Goal: Information Seeking & Learning: Learn about a topic

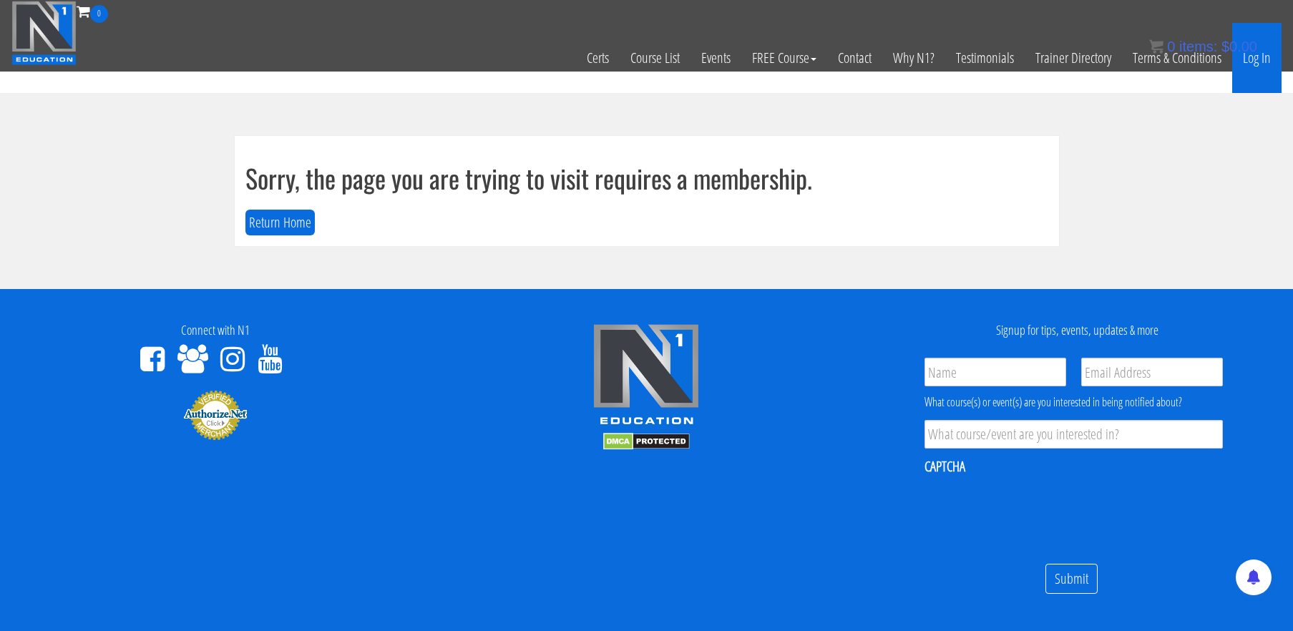
click at [1259, 58] on link "Log In" at bounding box center [1257, 58] width 49 height 70
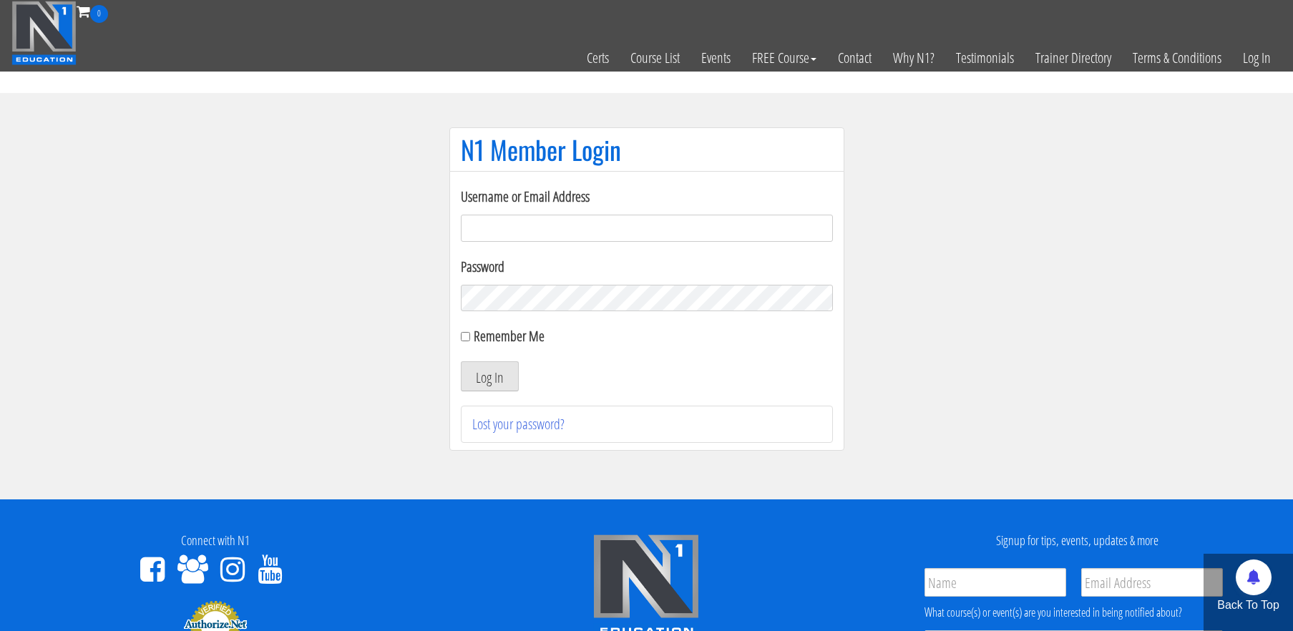
click at [570, 231] on input "Username or Email Address" at bounding box center [647, 228] width 372 height 27
type input "[EMAIL_ADDRESS][DOMAIN_NAME]"
click at [467, 338] on input "Remember Me" at bounding box center [465, 336] width 9 height 9
checkbox input "true"
click at [490, 379] on button "Log In" at bounding box center [490, 376] width 58 height 30
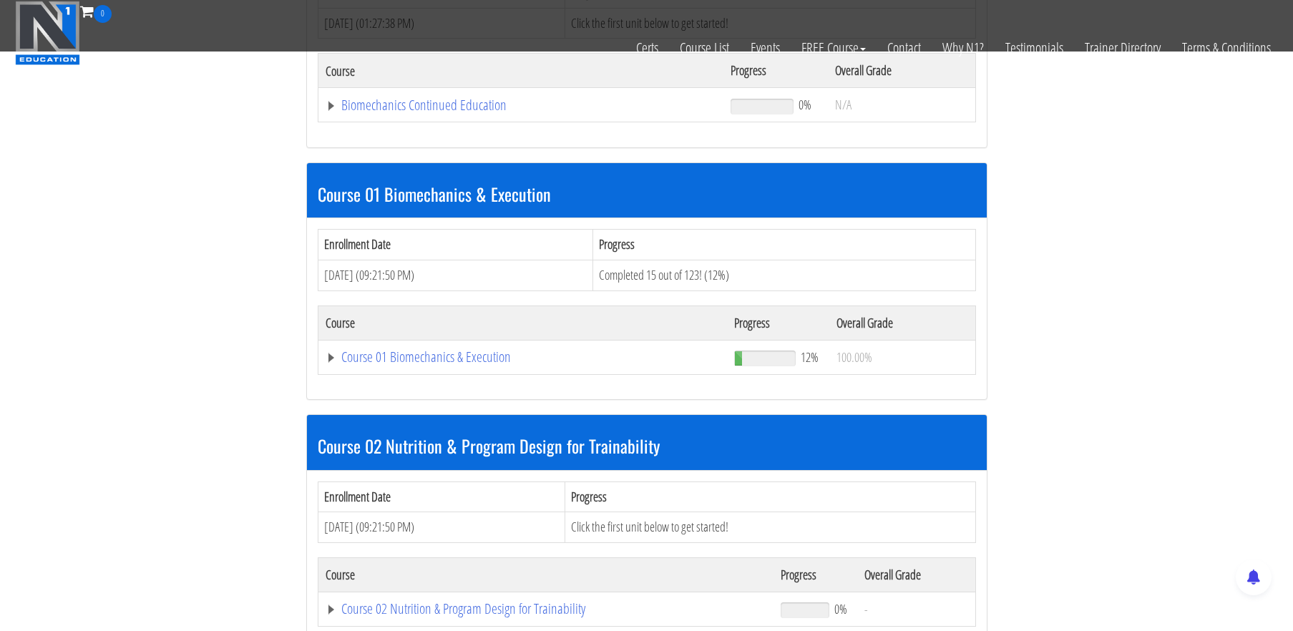
scroll to position [302, 0]
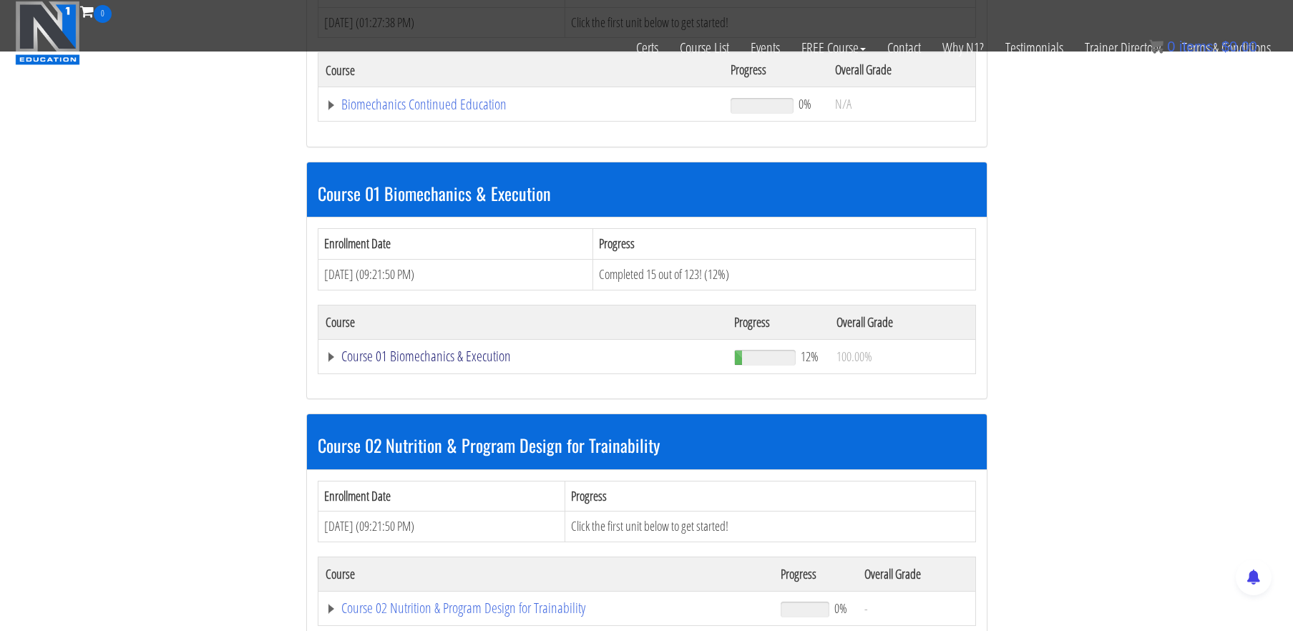
click at [480, 112] on link "Course 01 Biomechanics & Execution" at bounding box center [522, 104] width 392 height 14
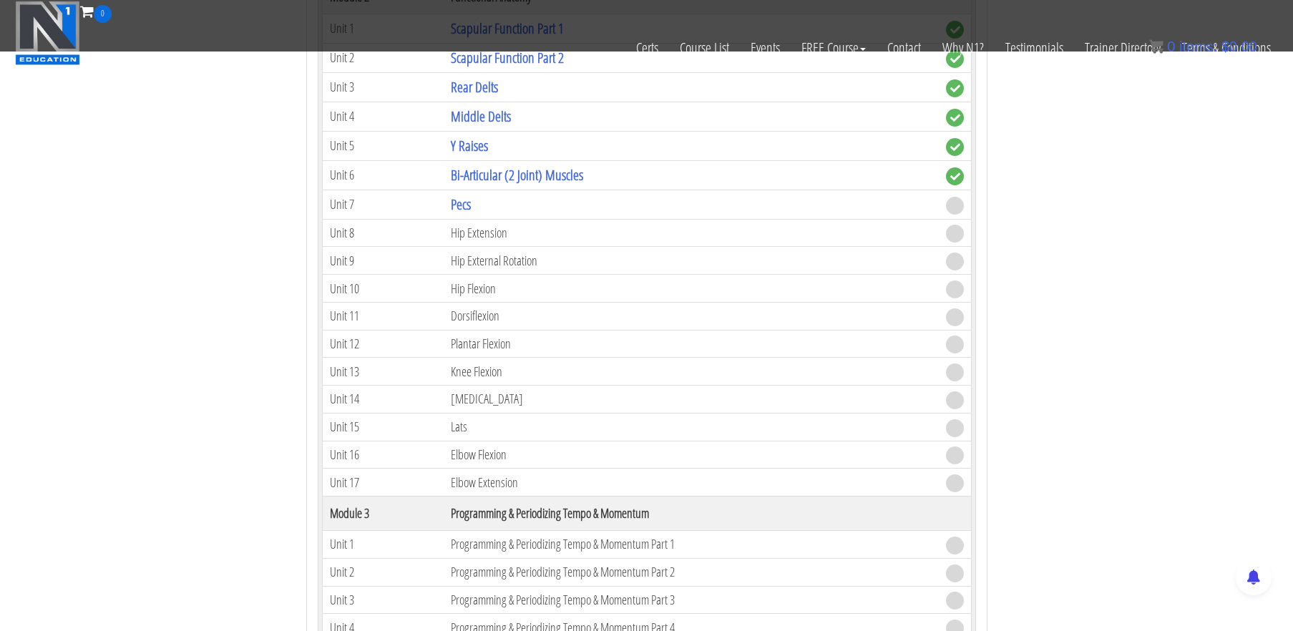
scroll to position [1000, 0]
click at [460, 203] on link "Pecs" at bounding box center [461, 203] width 20 height 19
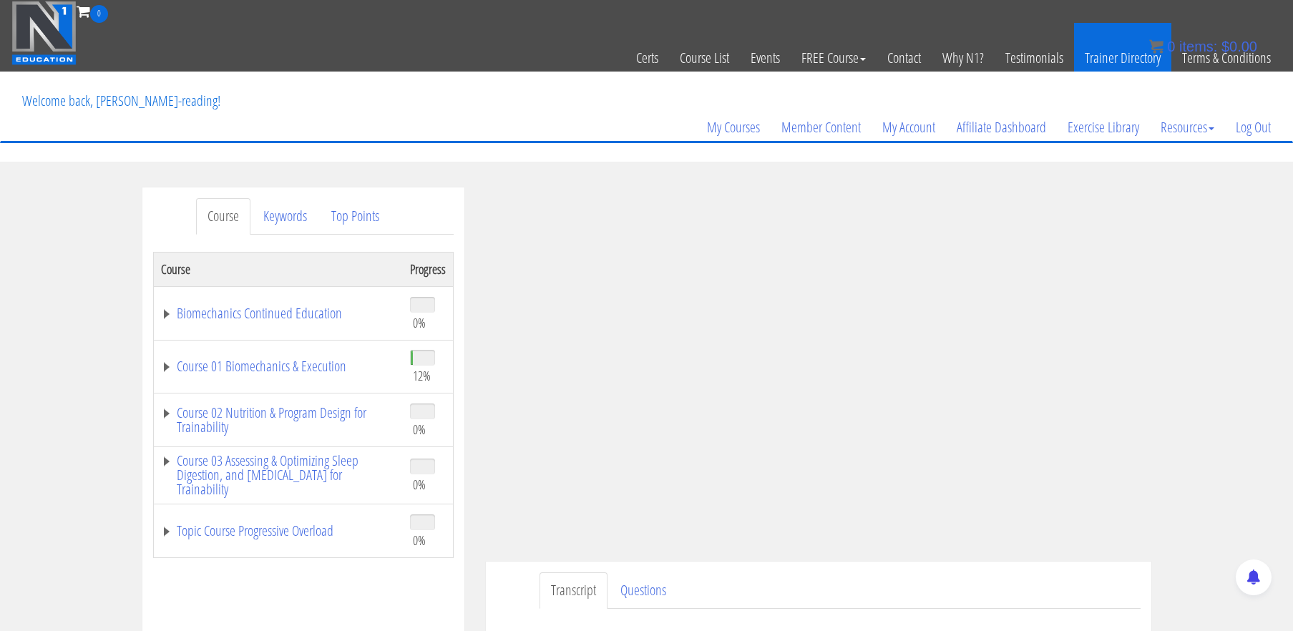
click at [1087, 23] on link "Trainer Directory" at bounding box center [1122, 58] width 97 height 70
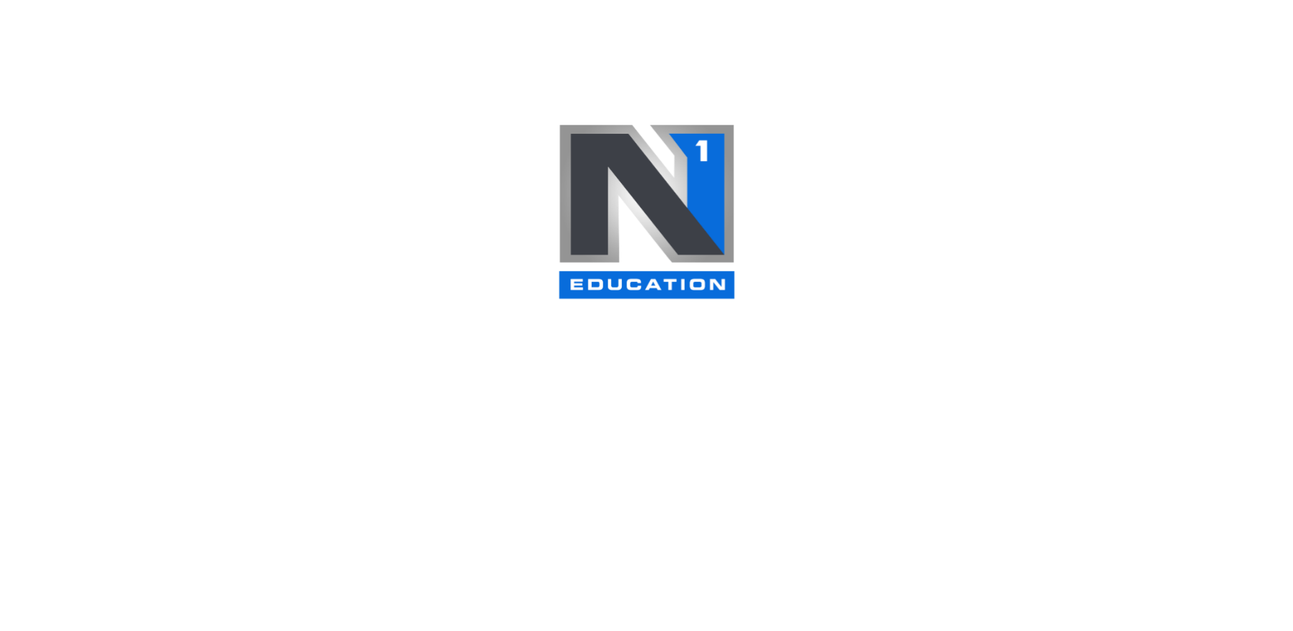
select select
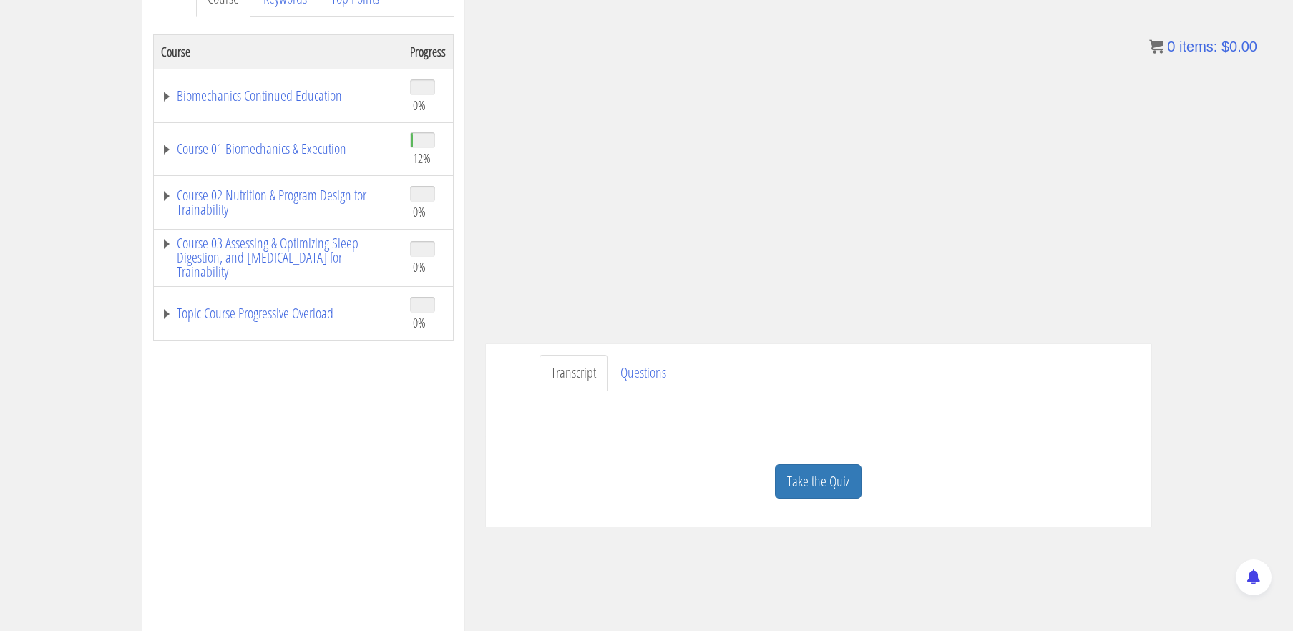
scroll to position [225, 0]
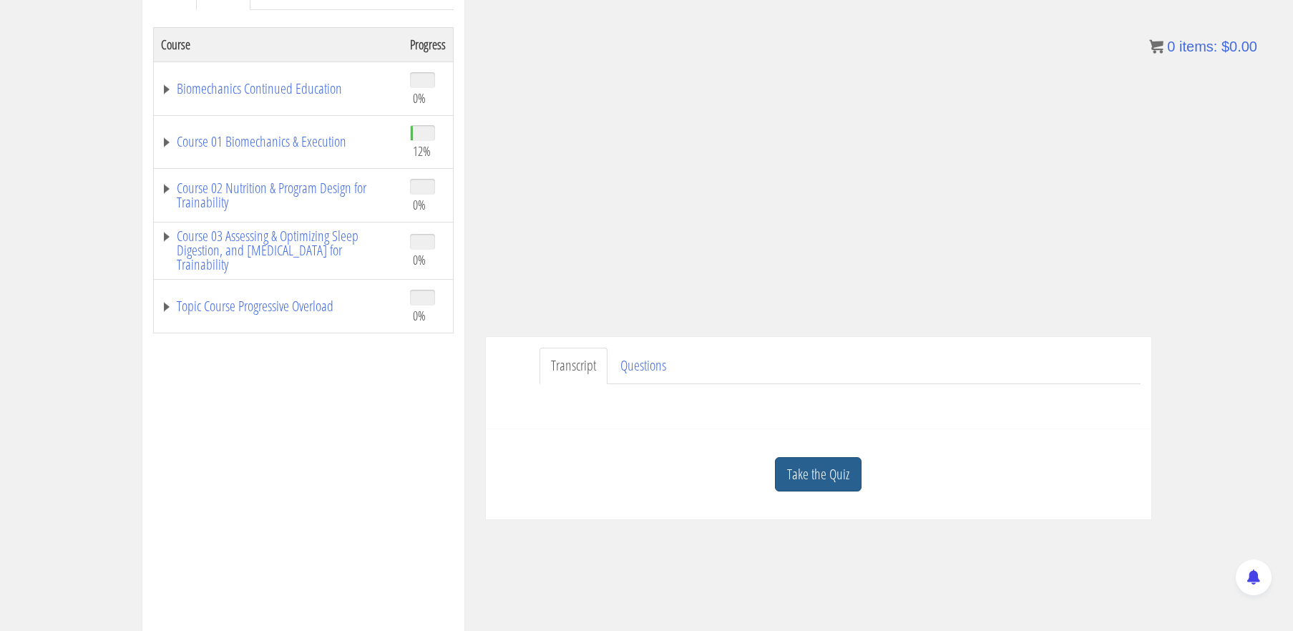
click at [825, 474] on link "Take the Quiz" at bounding box center [818, 474] width 87 height 35
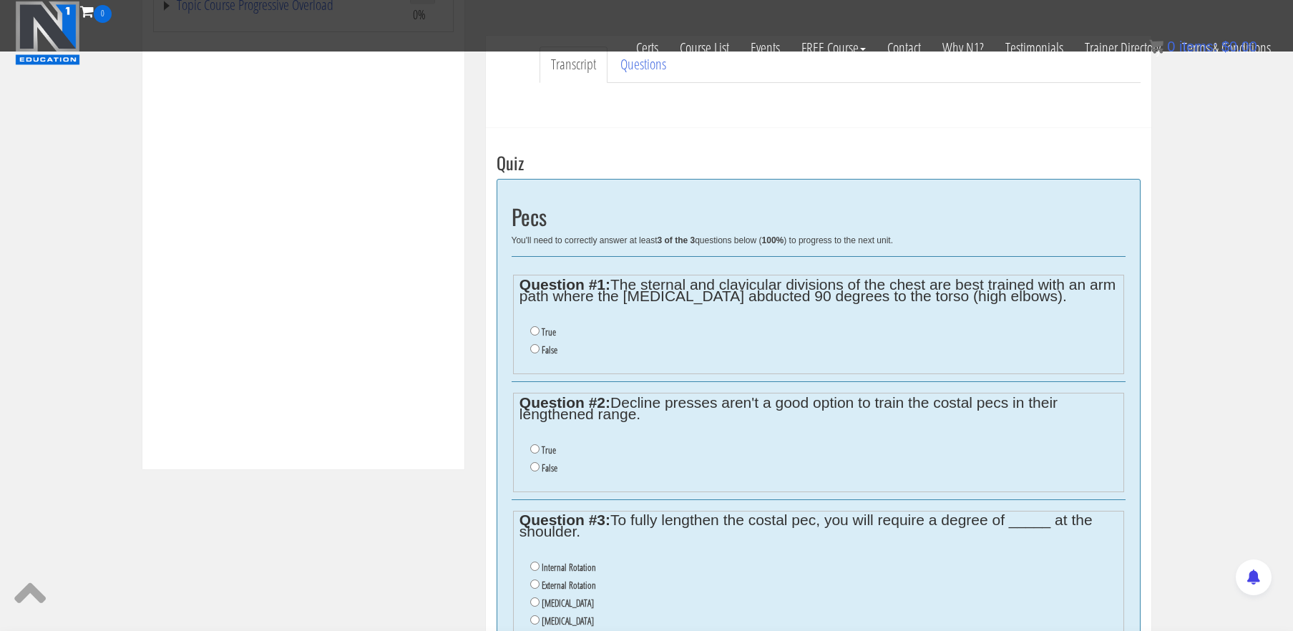
scroll to position [437, 0]
click at [539, 346] on li "False" at bounding box center [823, 349] width 587 height 18
click at [534, 348] on input "False" at bounding box center [534, 347] width 9 height 9
radio input "true"
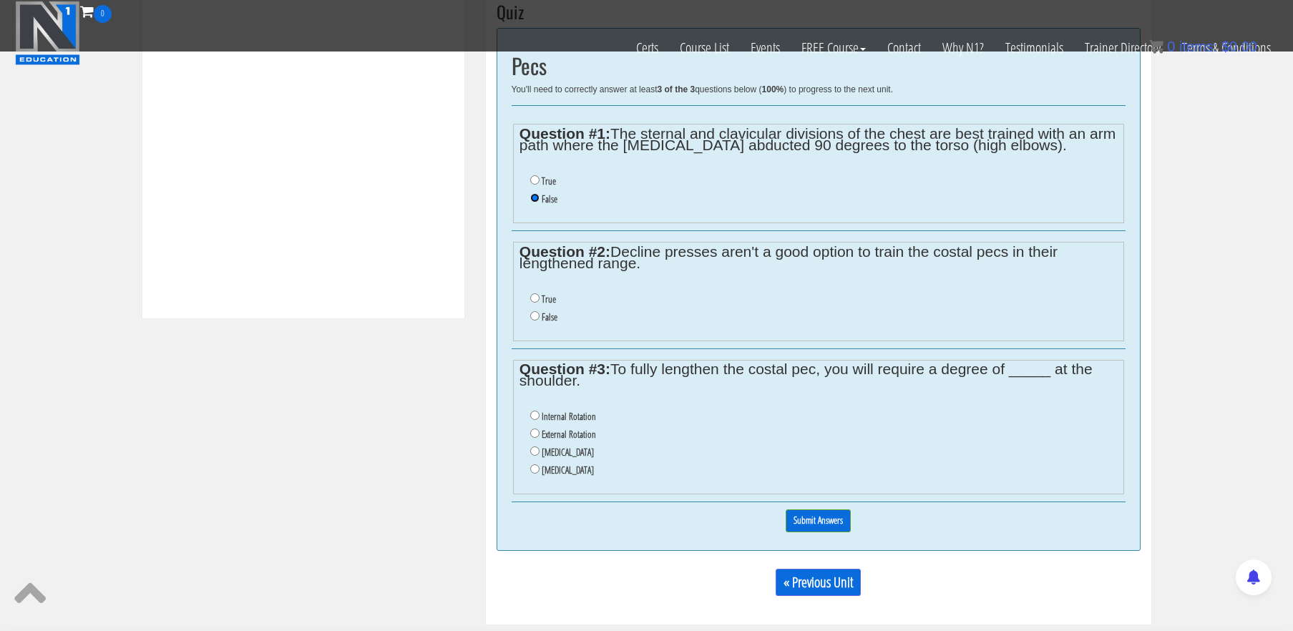
scroll to position [589, 0]
click at [534, 313] on input "False" at bounding box center [534, 313] width 9 height 9
radio input "true"
click at [580, 434] on label "External Rotation" at bounding box center [569, 432] width 54 height 11
click at [540, 434] on input "External Rotation" at bounding box center [534, 431] width 9 height 9
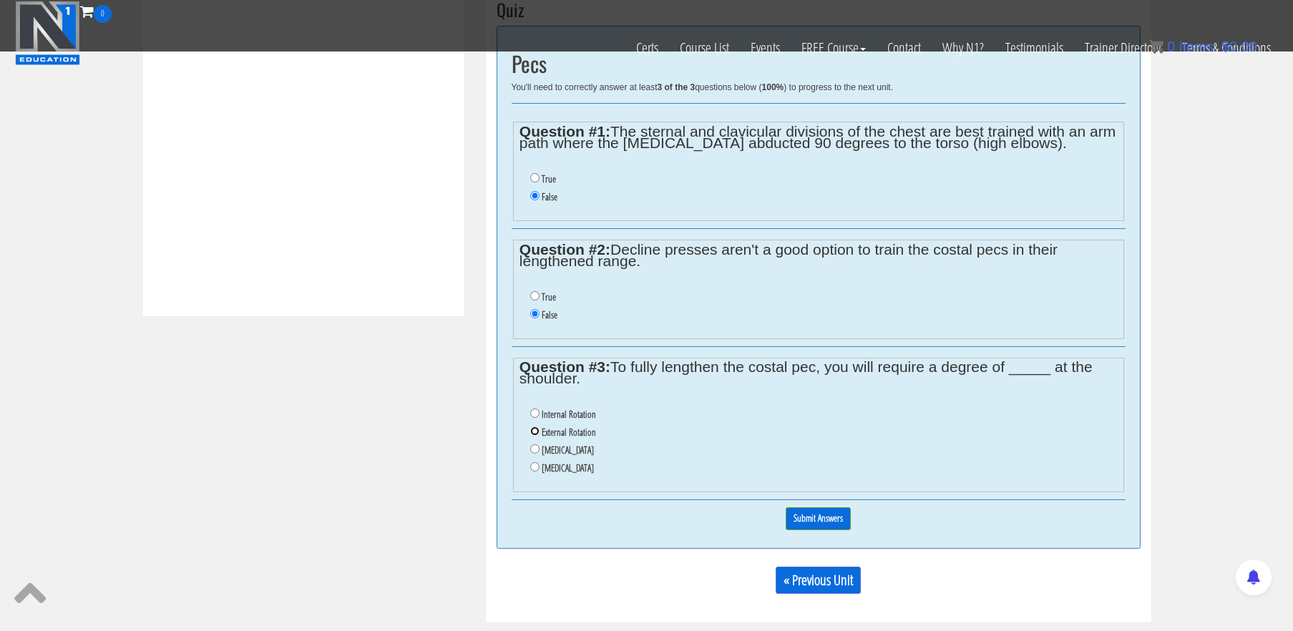
radio input "true"
click at [835, 515] on input "Submit Answers" at bounding box center [818, 518] width 65 height 22
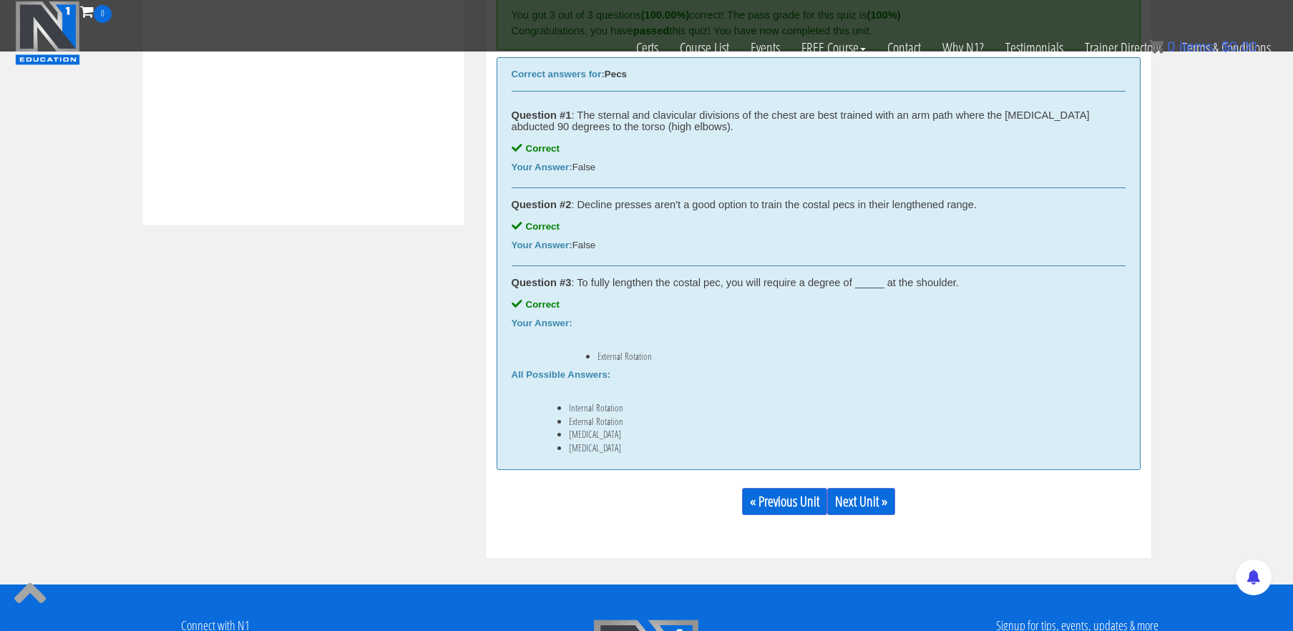
scroll to position [681, 0]
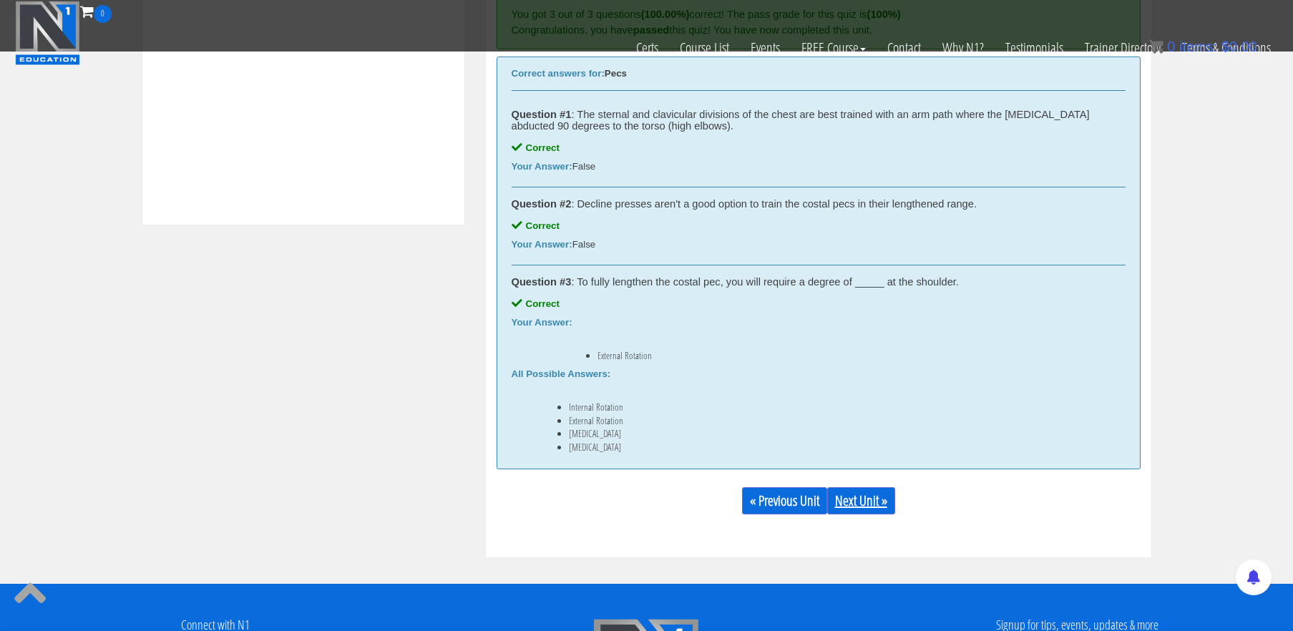
click at [860, 509] on link "Next Unit »" at bounding box center [861, 500] width 68 height 27
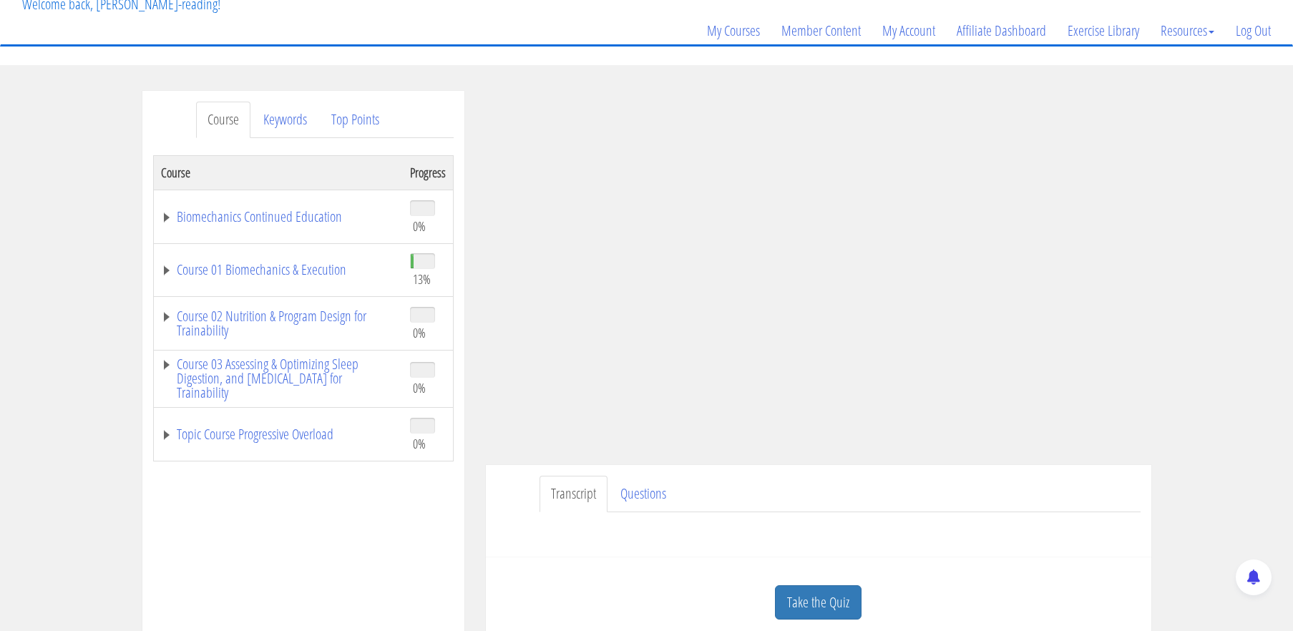
scroll to position [102, 0]
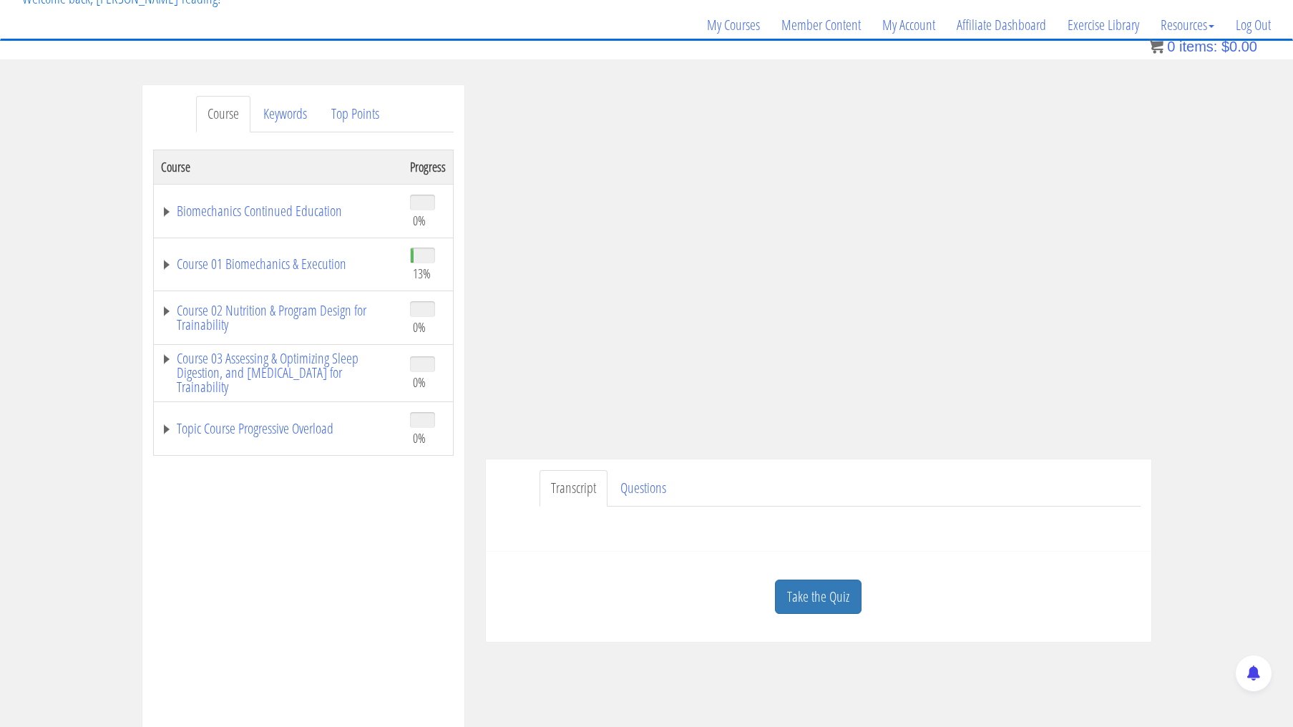
click at [345, 533] on div "Course Progress Biomechanics Continued Education 0% Module 1 Continued Educatio…" at bounding box center [303, 508] width 301 height 716
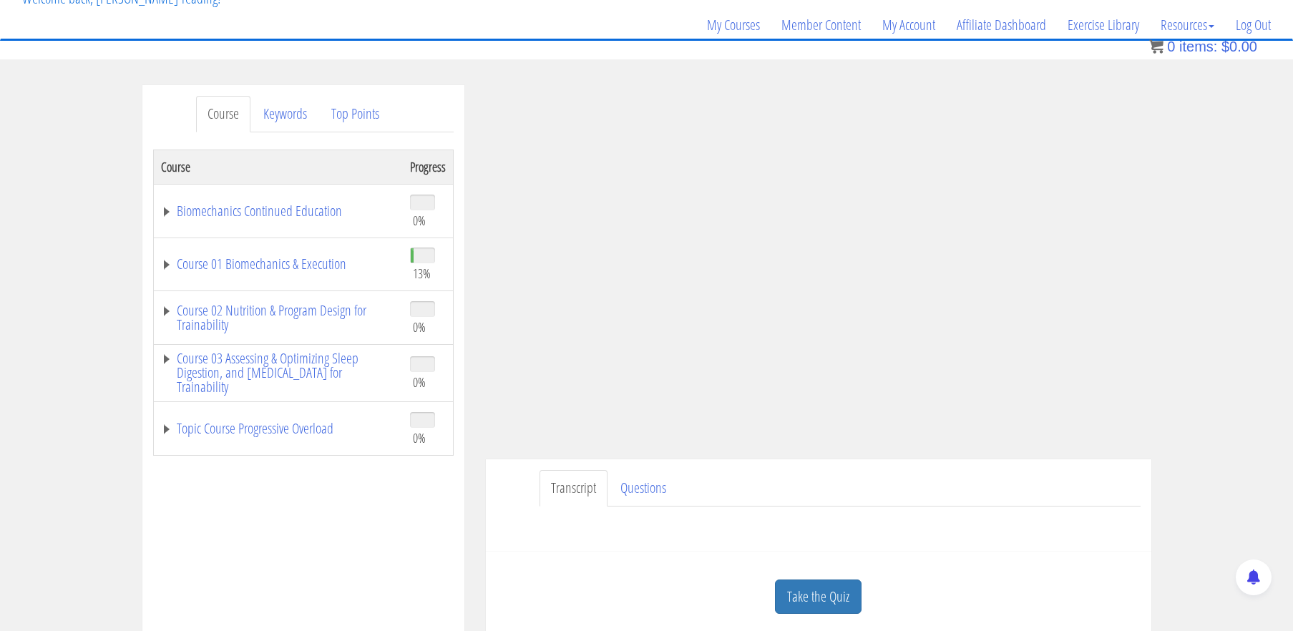
click at [1242, 251] on div "Course Keywords Top Points Course Progress Biomechanics Continued Education 0% …" at bounding box center [646, 489] width 1293 height 809
click at [832, 601] on link "Take the Quiz" at bounding box center [818, 597] width 87 height 35
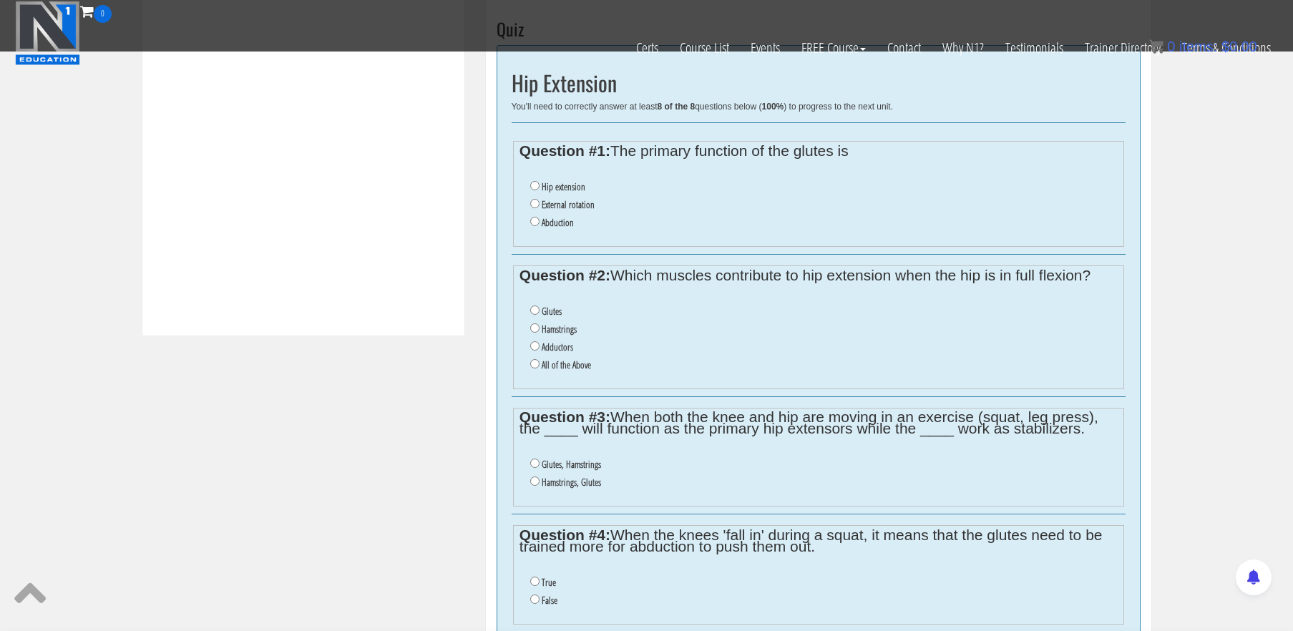
scroll to position [573, 0]
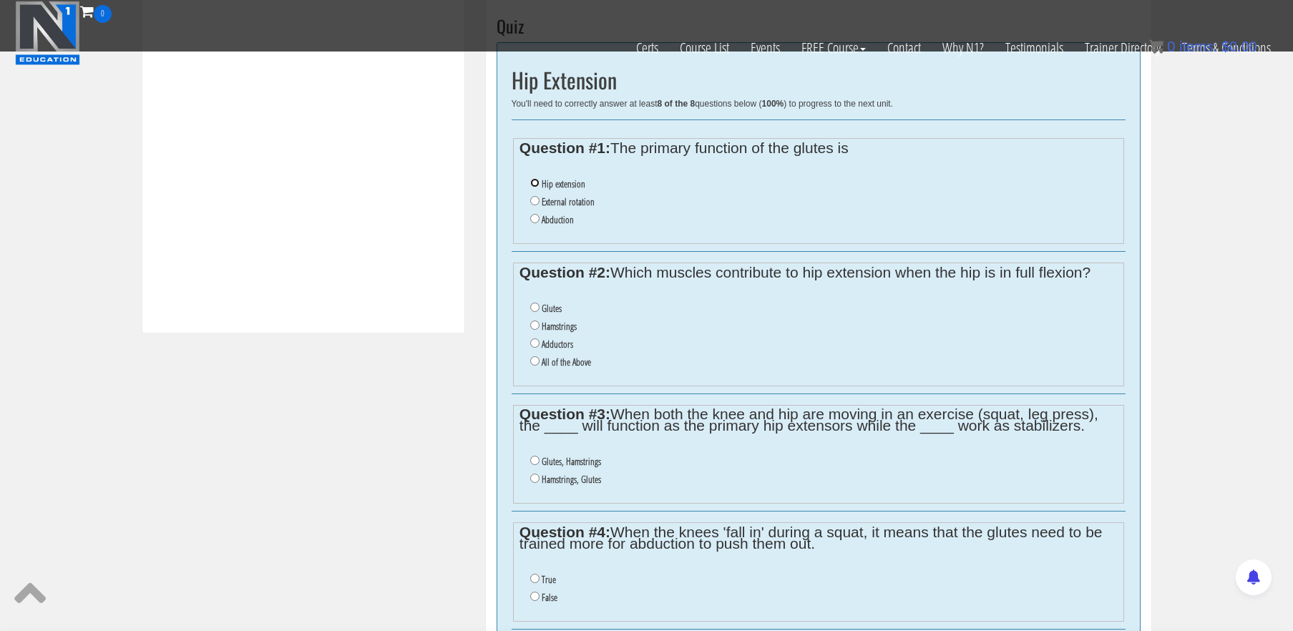
click at [535, 182] on input "Hip extension" at bounding box center [534, 182] width 9 height 9
radio input "true"
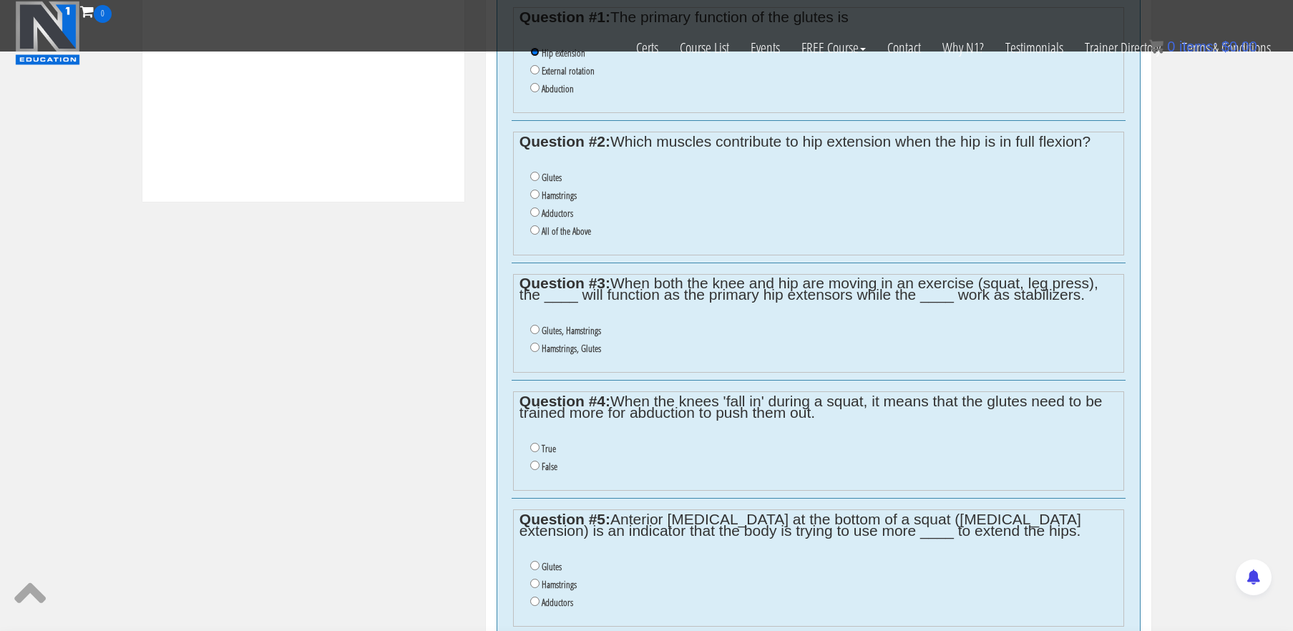
scroll to position [709, 0]
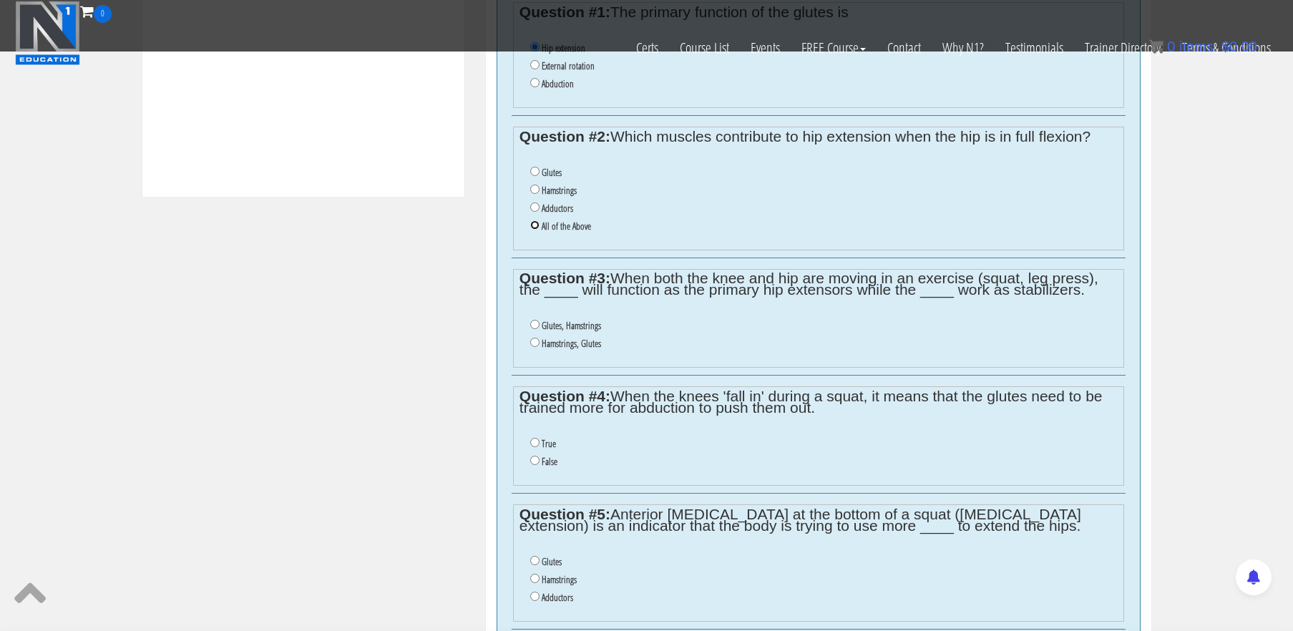
click at [534, 228] on input "All of the Above" at bounding box center [534, 224] width 9 height 9
radio input "true"
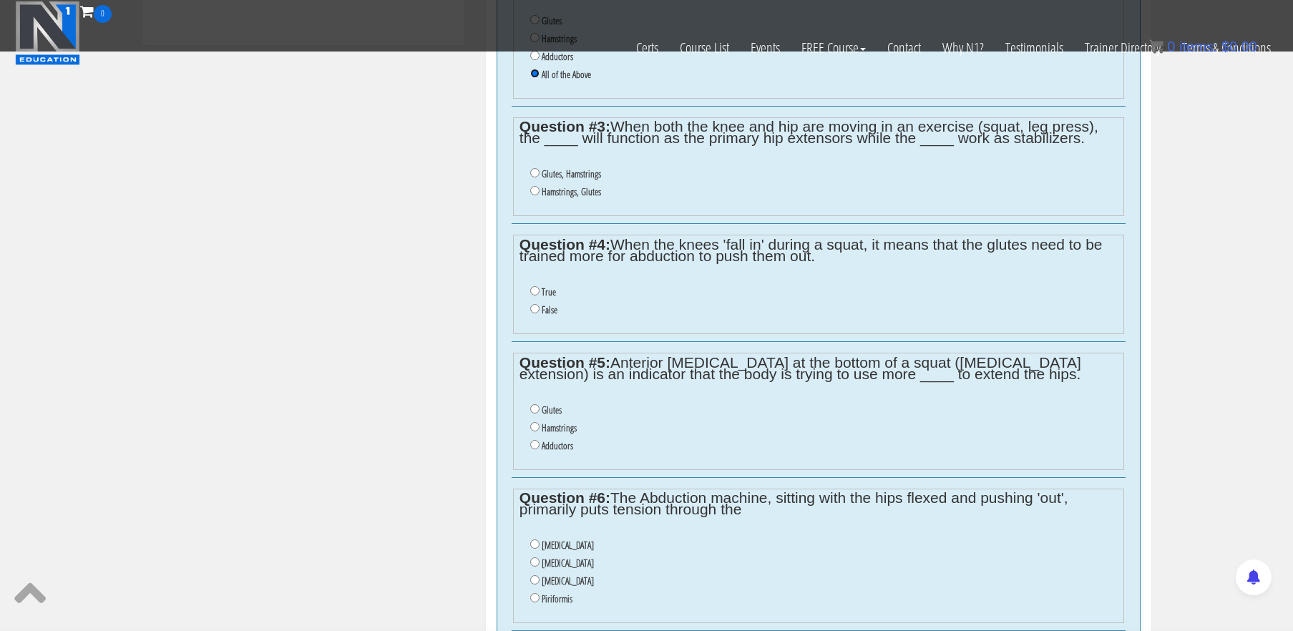
scroll to position [861, 0]
click at [537, 175] on input "Glutes, Hamstrings" at bounding box center [534, 171] width 9 height 9
radio input "true"
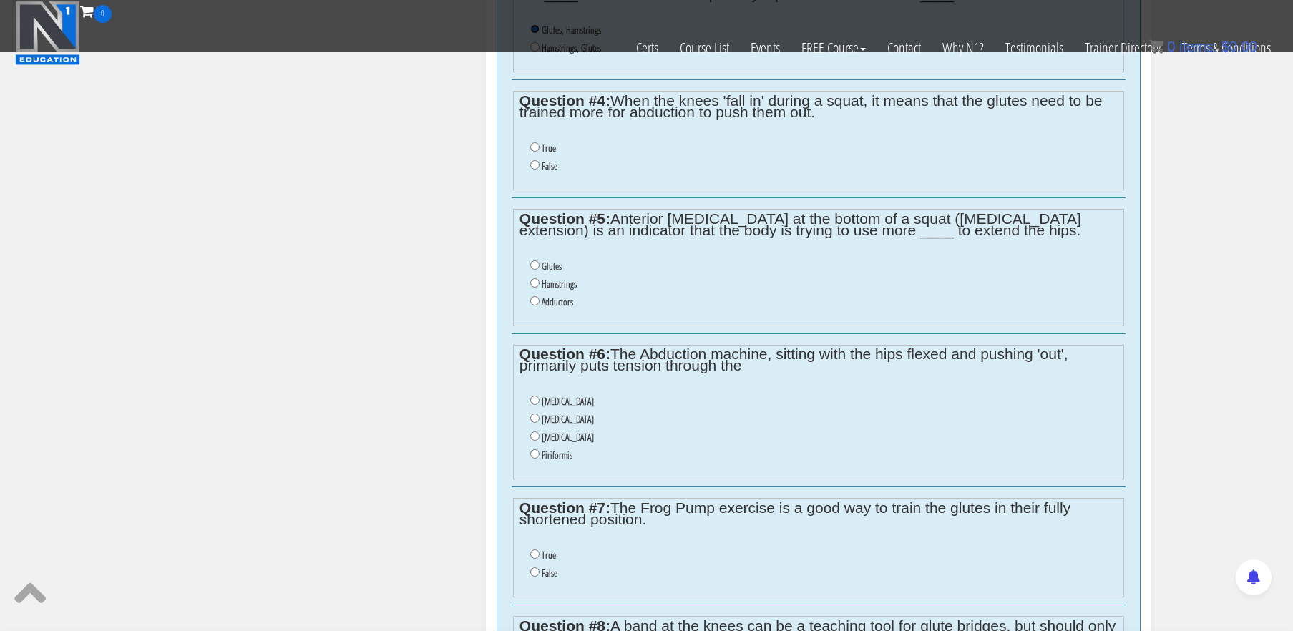
scroll to position [1007, 0]
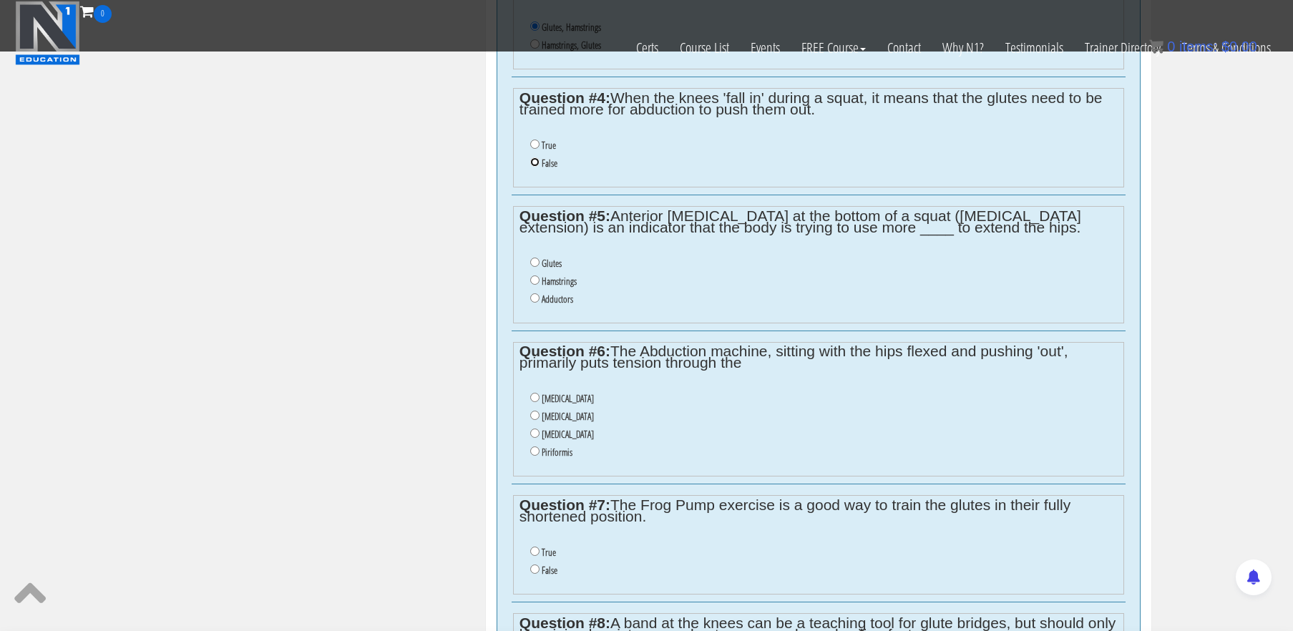
click at [537, 165] on input "False" at bounding box center [534, 161] width 9 height 9
radio input "true"
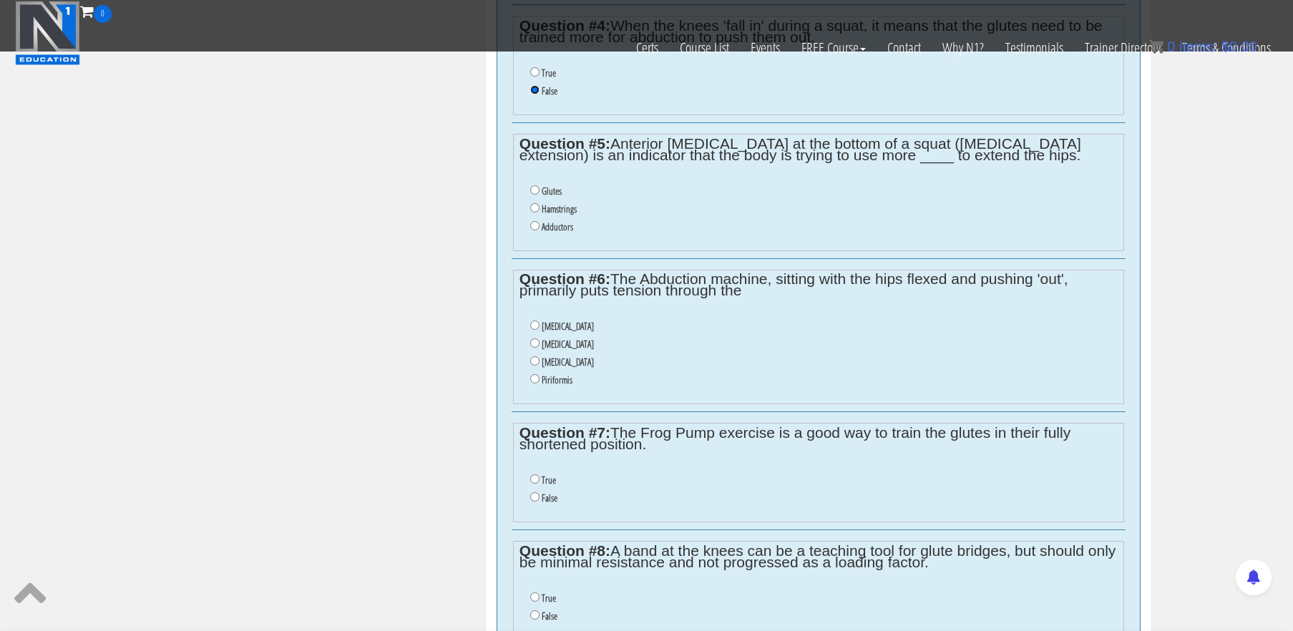
scroll to position [1087, 0]
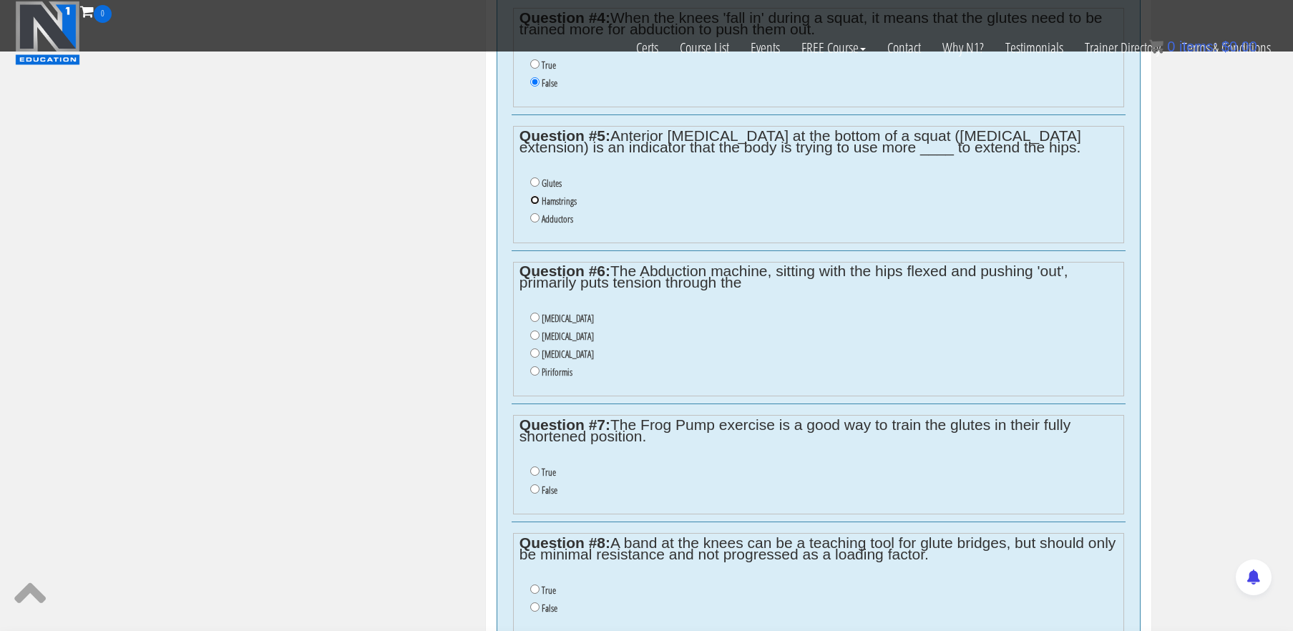
click at [533, 205] on input "Hamstrings" at bounding box center [534, 199] width 9 height 9
radio input "true"
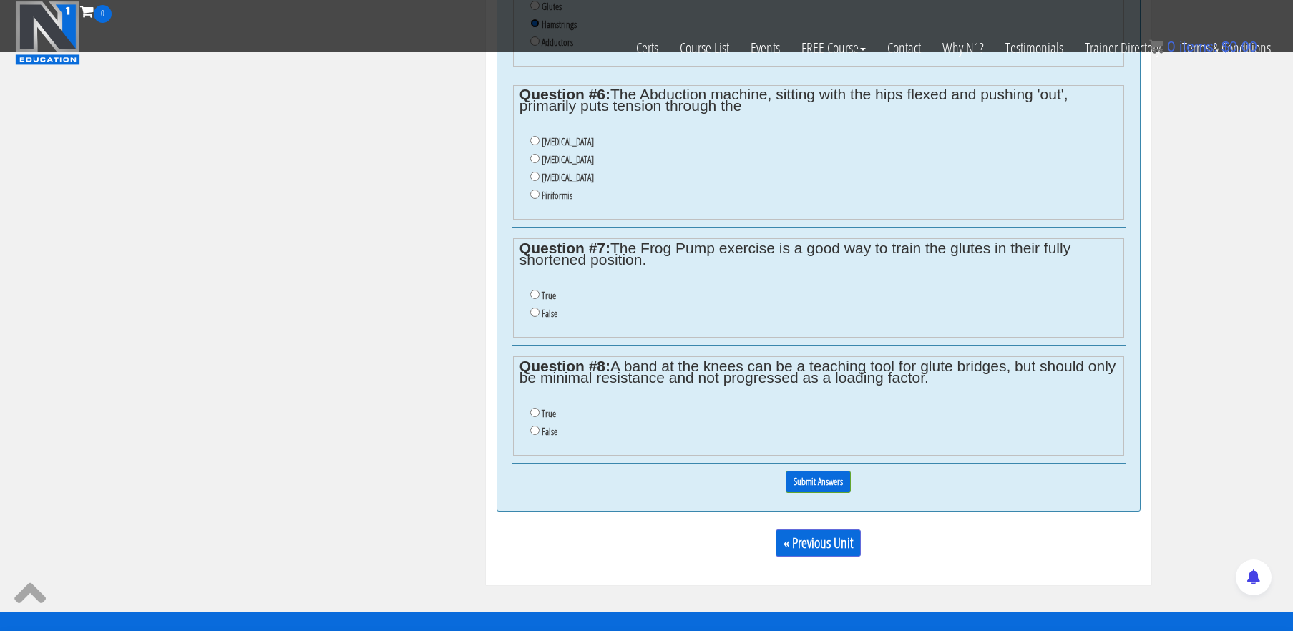
scroll to position [1263, 0]
click at [550, 202] on label "Piriformis" at bounding box center [557, 195] width 31 height 11
click at [540, 200] on input "Piriformis" at bounding box center [534, 194] width 9 height 9
radio input "true"
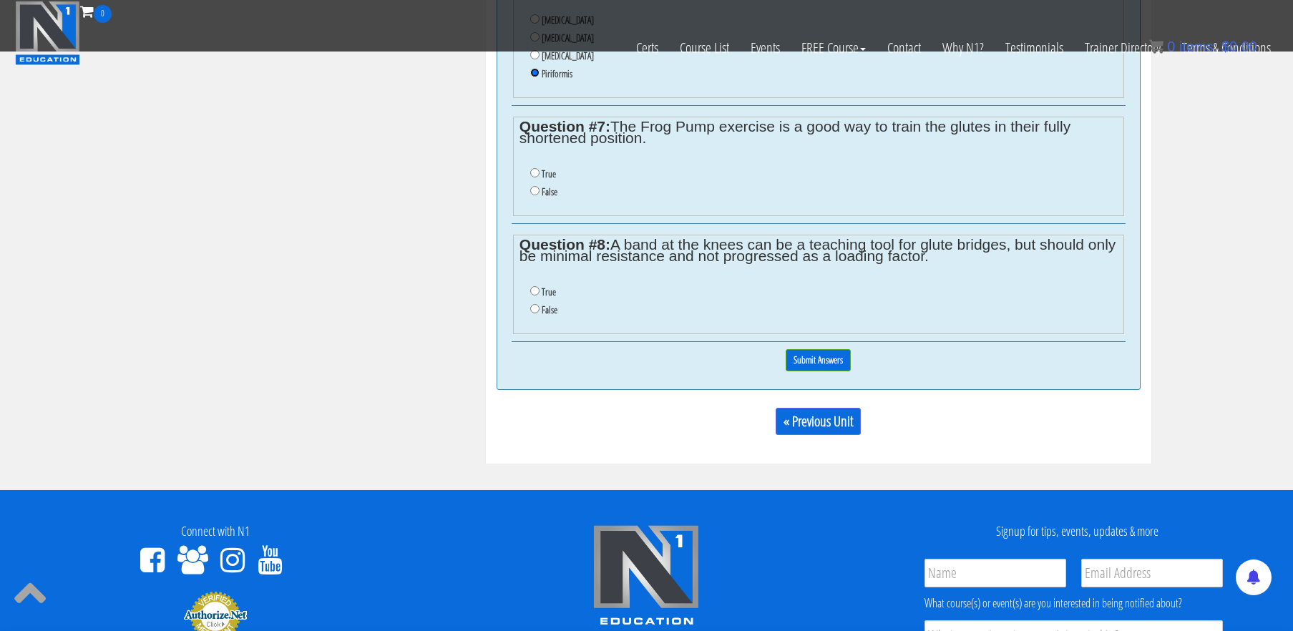
scroll to position [1389, 0]
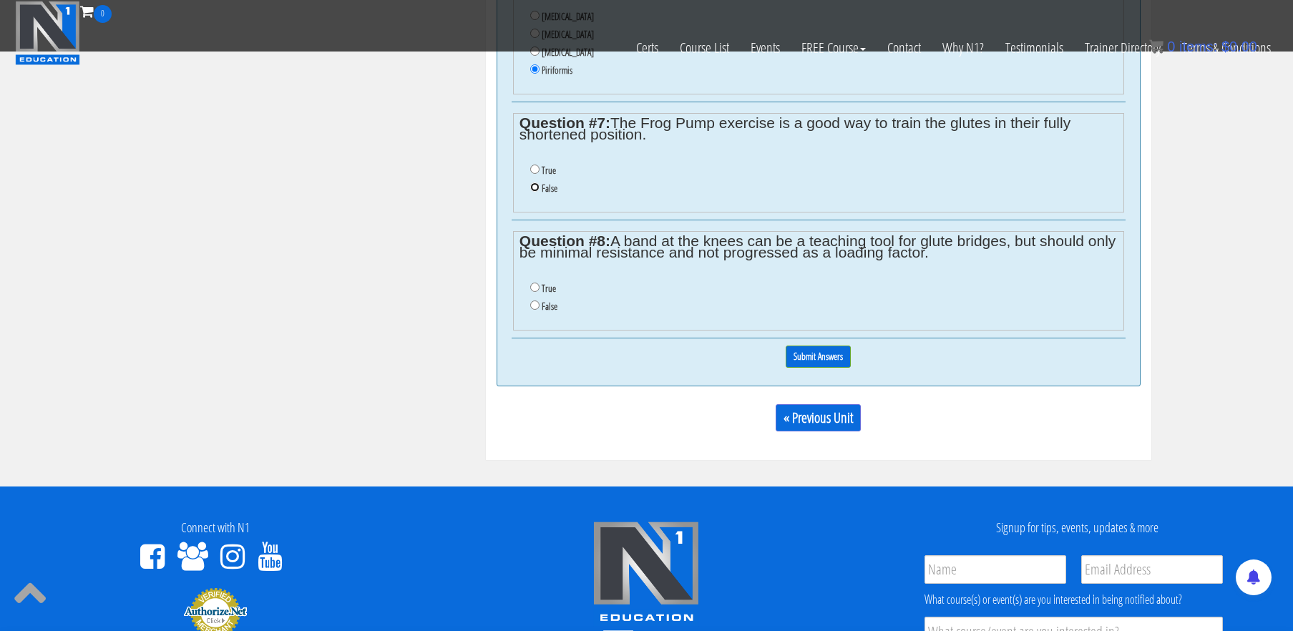
click at [535, 192] on input "False" at bounding box center [534, 187] width 9 height 9
radio input "true"
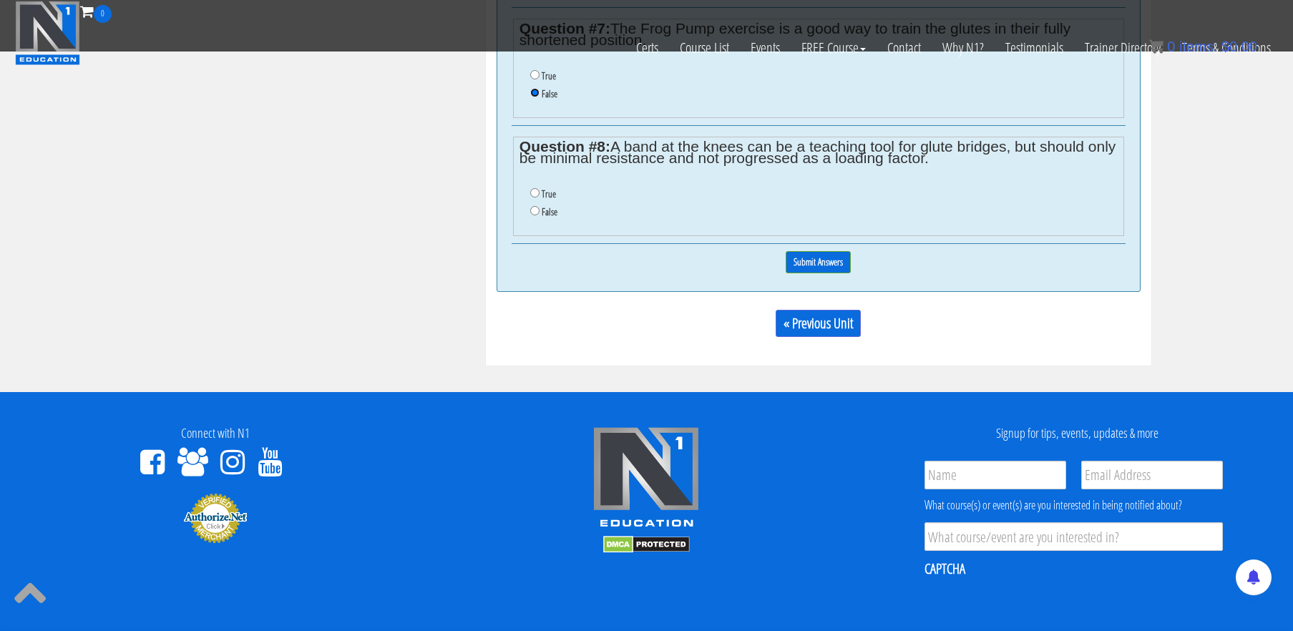
scroll to position [1487, 0]
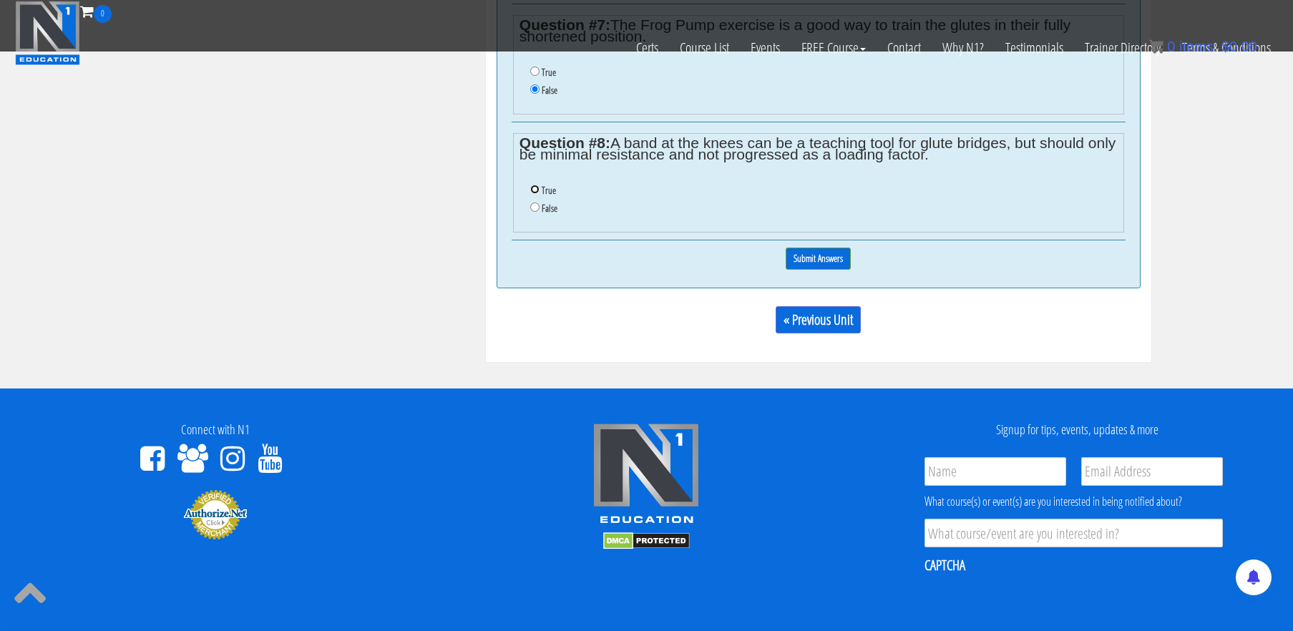
click at [535, 194] on input "True" at bounding box center [534, 189] width 9 height 9
radio input "true"
click at [819, 267] on input "Submit Answers" at bounding box center [818, 259] width 65 height 22
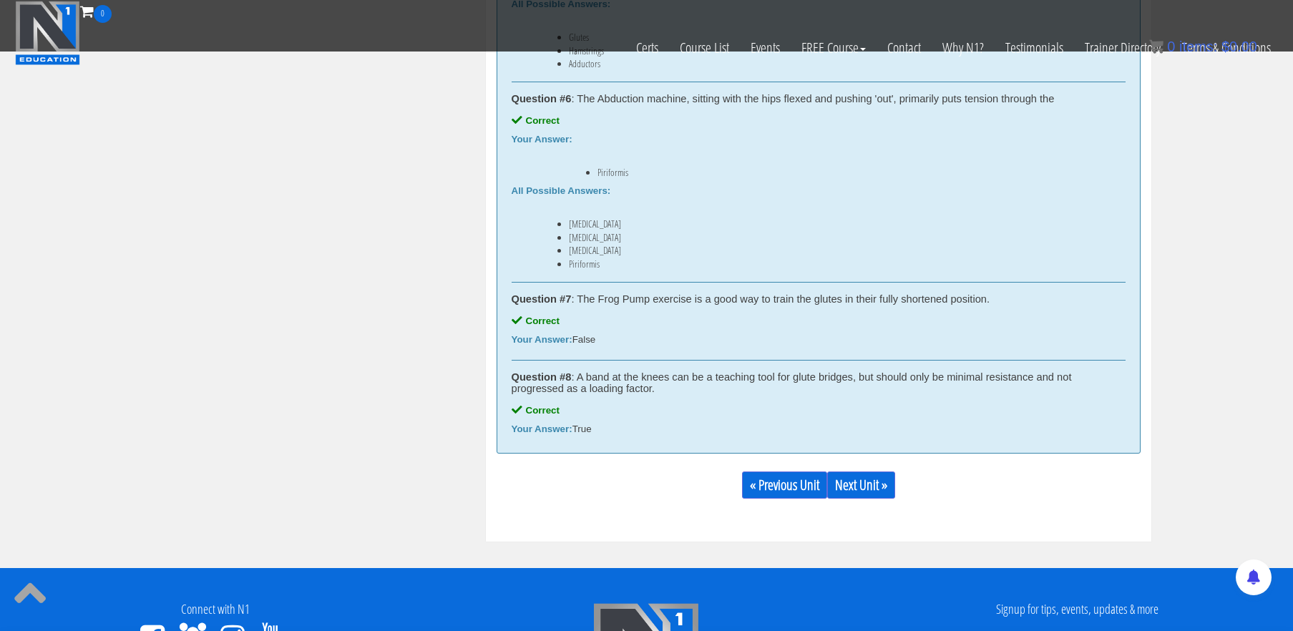
scroll to position [1554, 0]
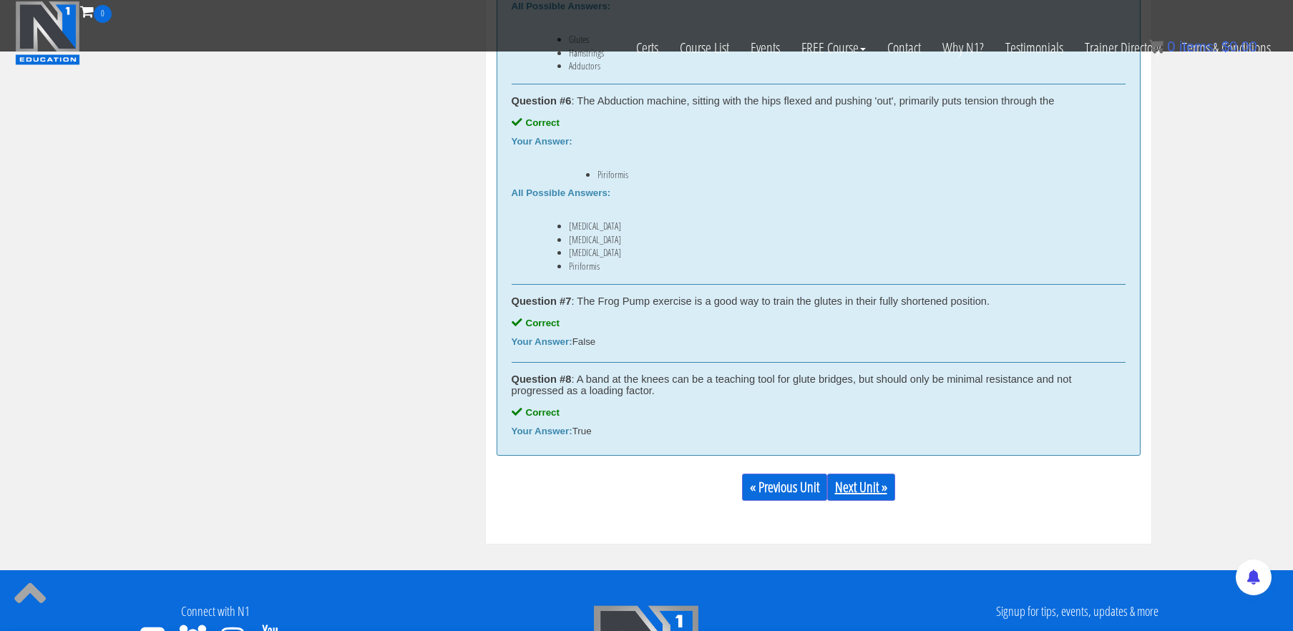
click at [858, 487] on link "Next Unit »" at bounding box center [861, 487] width 68 height 27
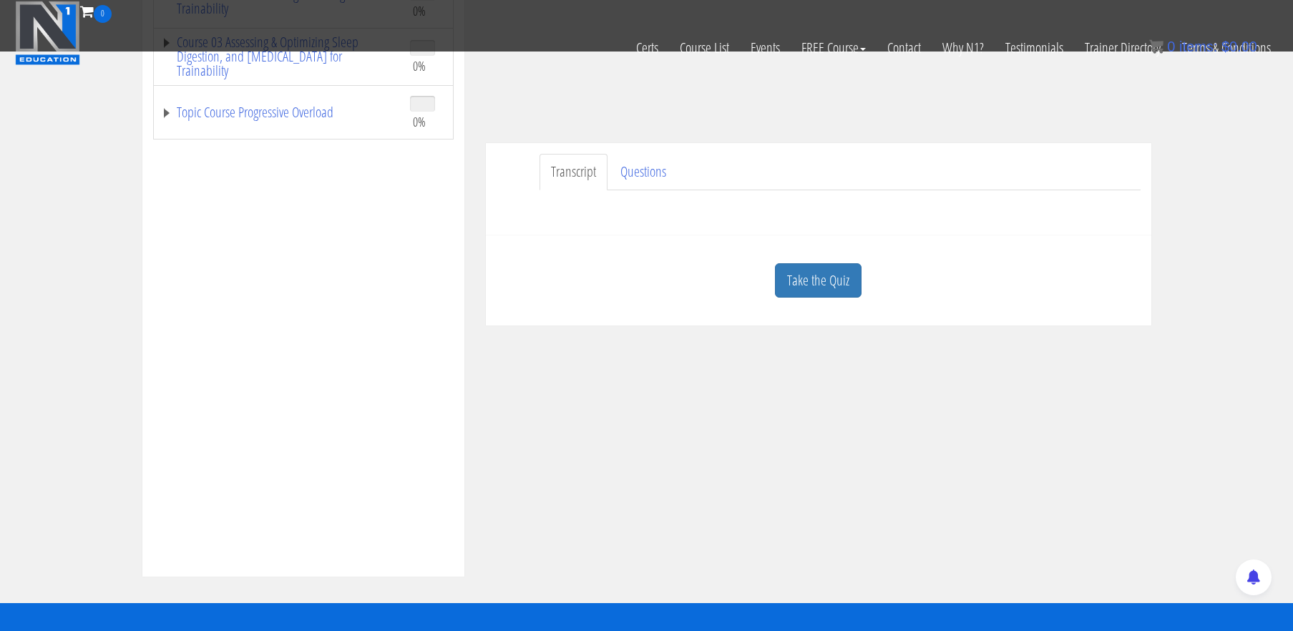
scroll to position [329, 0]
click at [810, 273] on link "Take the Quiz" at bounding box center [818, 280] width 87 height 35
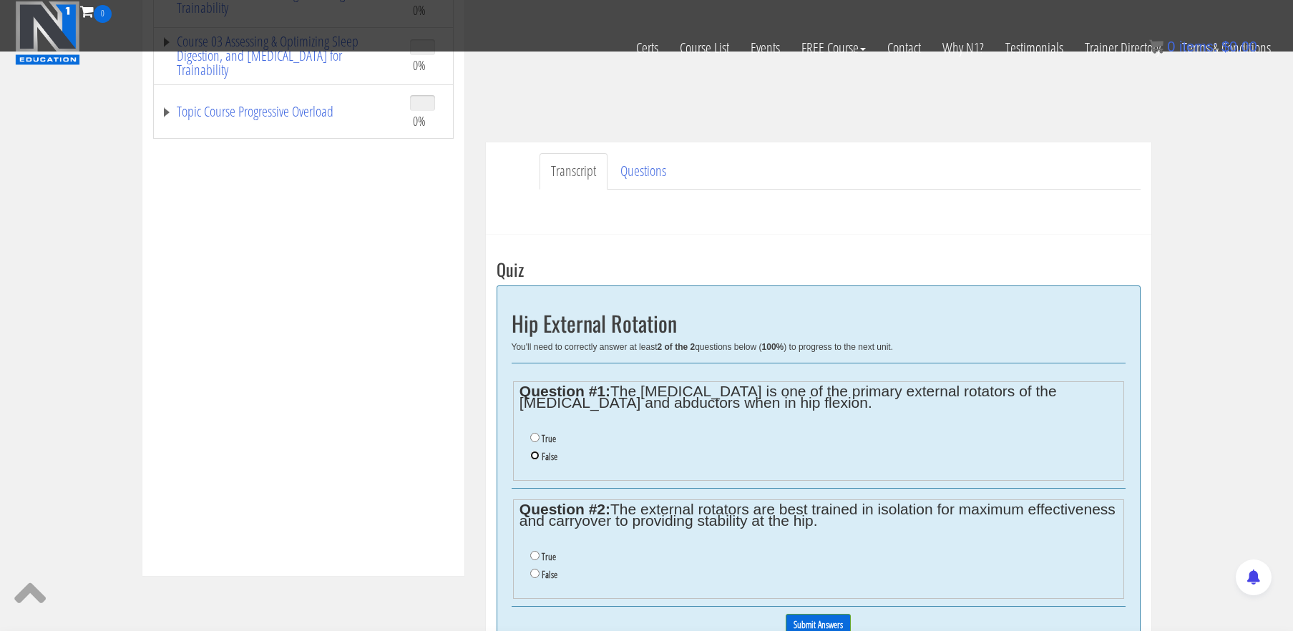
click at [535, 456] on input "False" at bounding box center [534, 455] width 9 height 9
radio input "true"
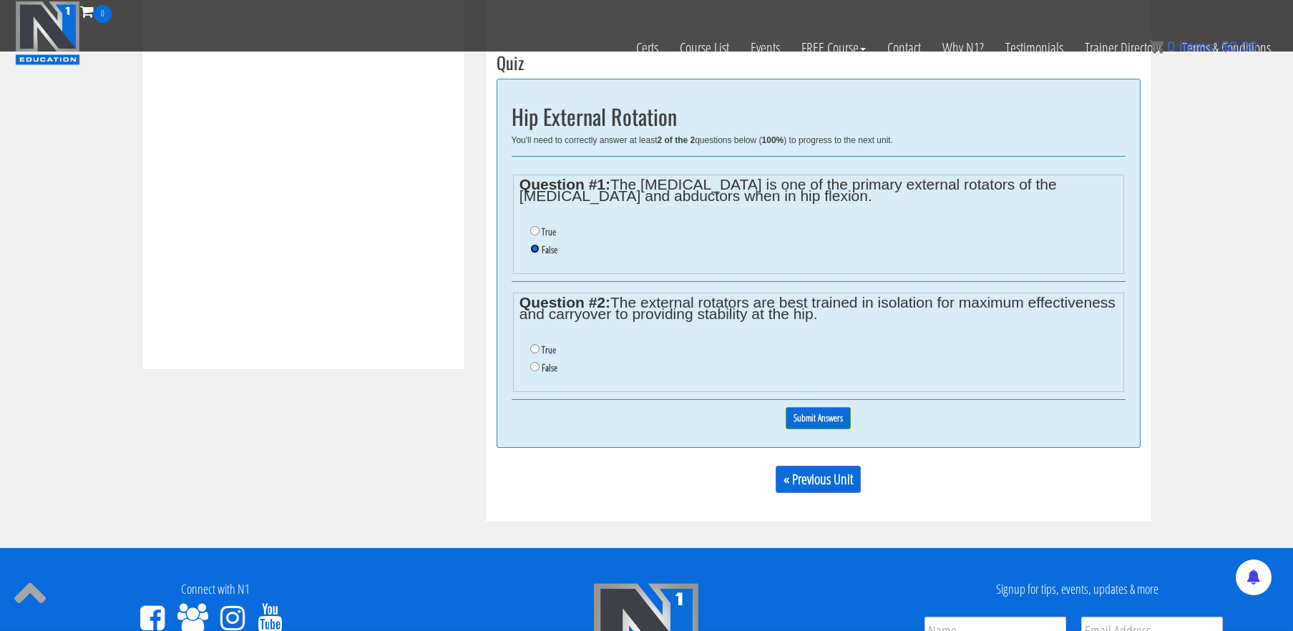
scroll to position [537, 0]
click at [536, 367] on input "False" at bounding box center [534, 365] width 9 height 9
radio input "true"
click at [812, 409] on input "Submit Answers" at bounding box center [818, 418] width 65 height 22
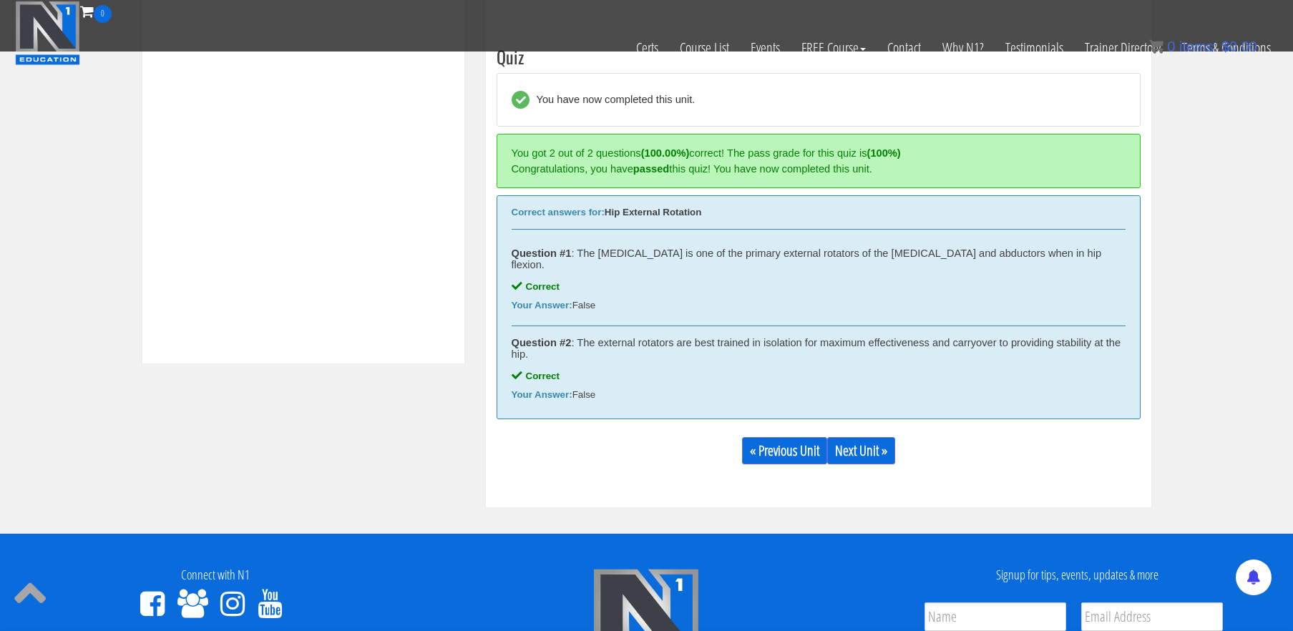
scroll to position [543, 0]
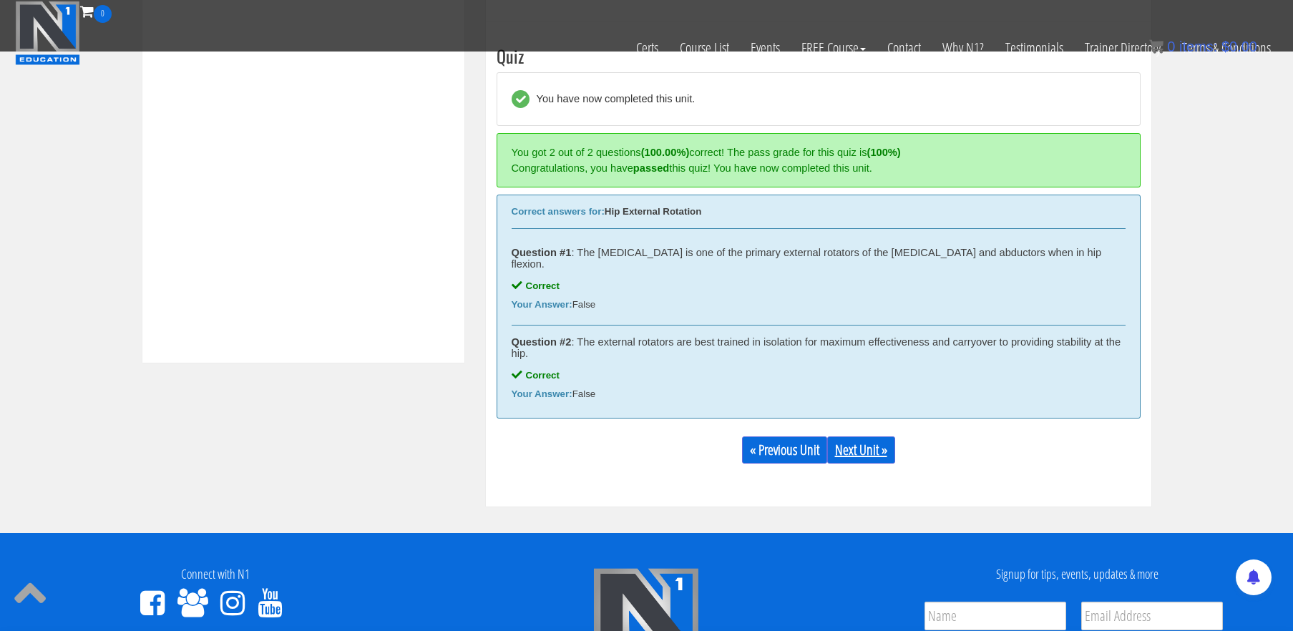
click at [883, 439] on link "Next Unit »" at bounding box center [861, 450] width 68 height 27
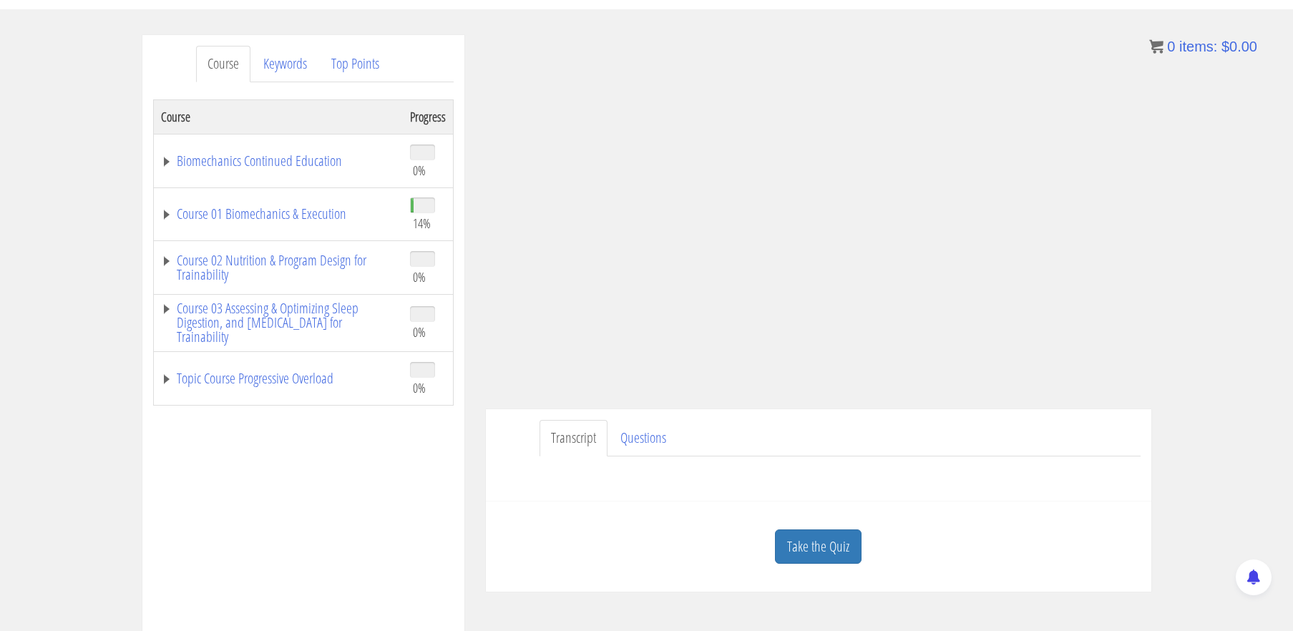
scroll to position [153, 0]
click at [824, 545] on link "Take the Quiz" at bounding box center [818, 546] width 87 height 35
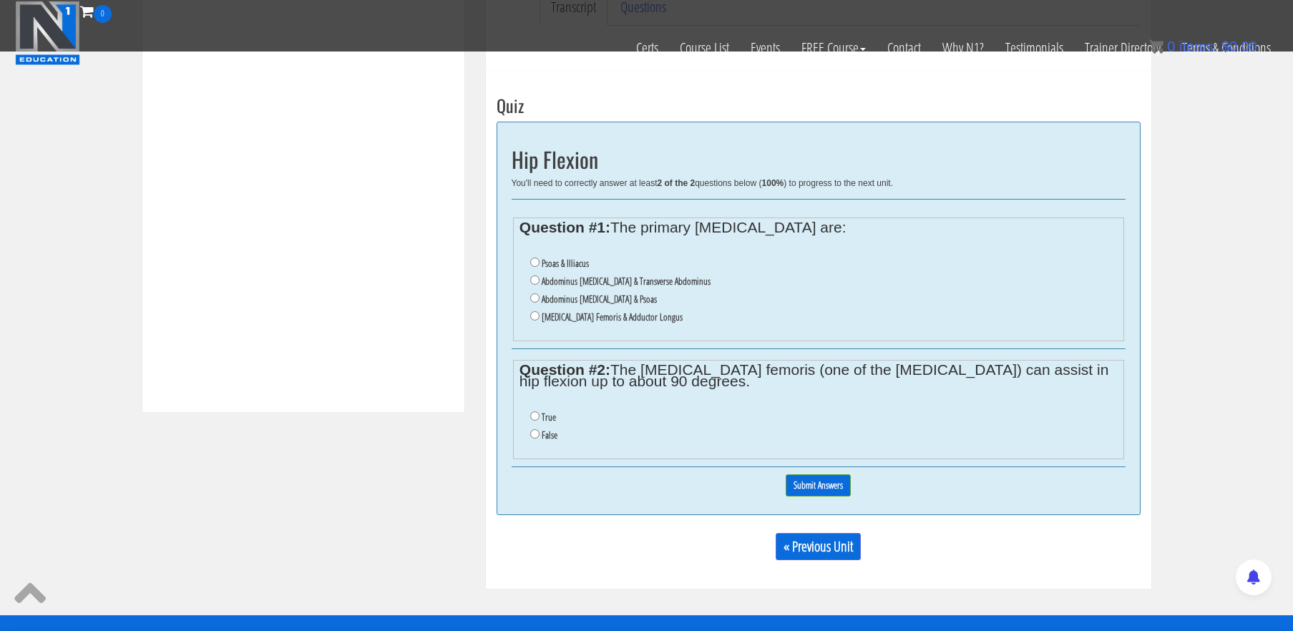
scroll to position [494, 0]
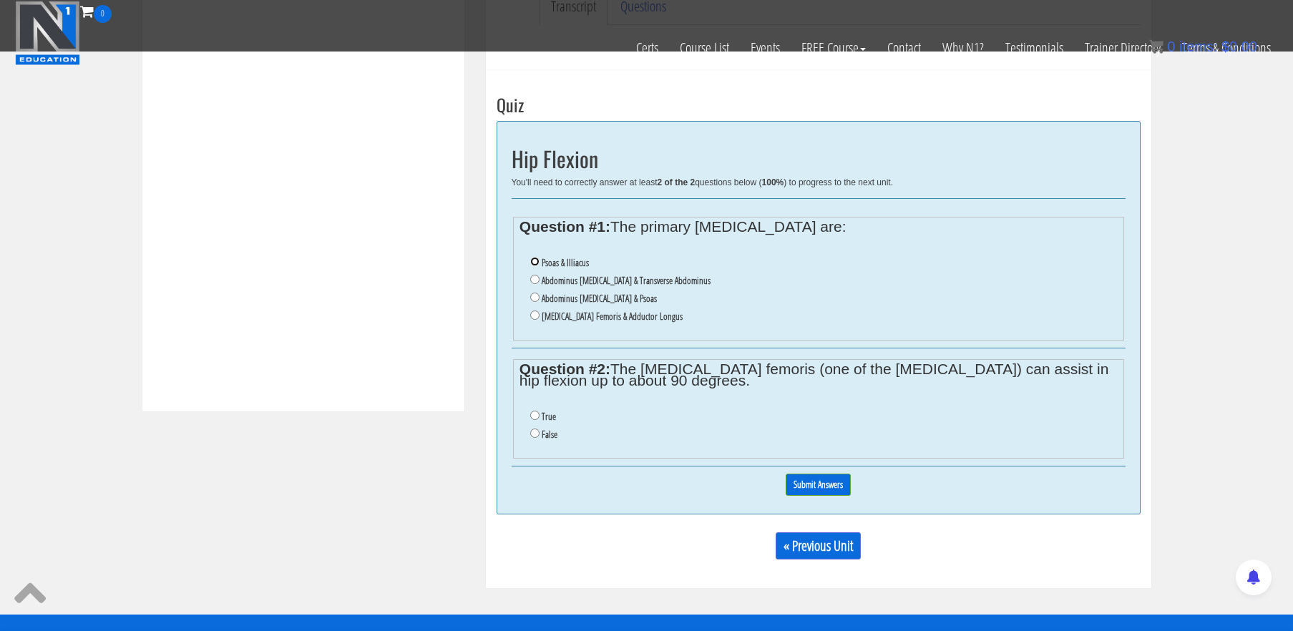
click at [537, 263] on input "Psoas & Illiacus" at bounding box center [534, 261] width 9 height 9
radio input "true"
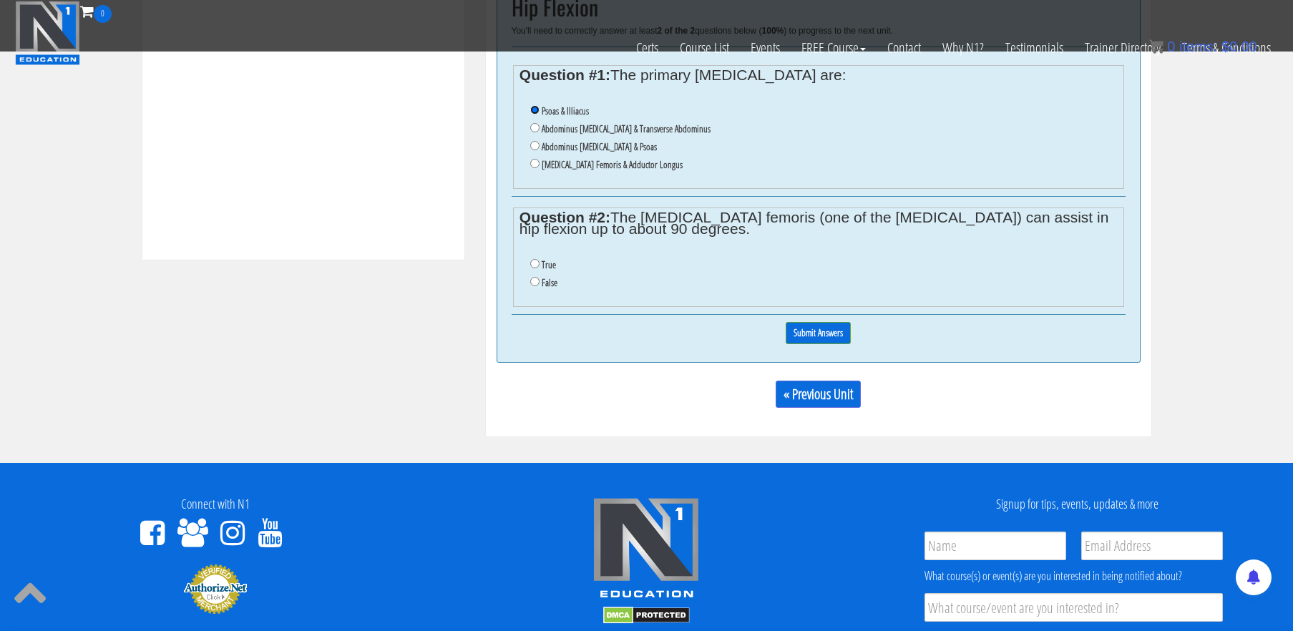
scroll to position [676, 0]
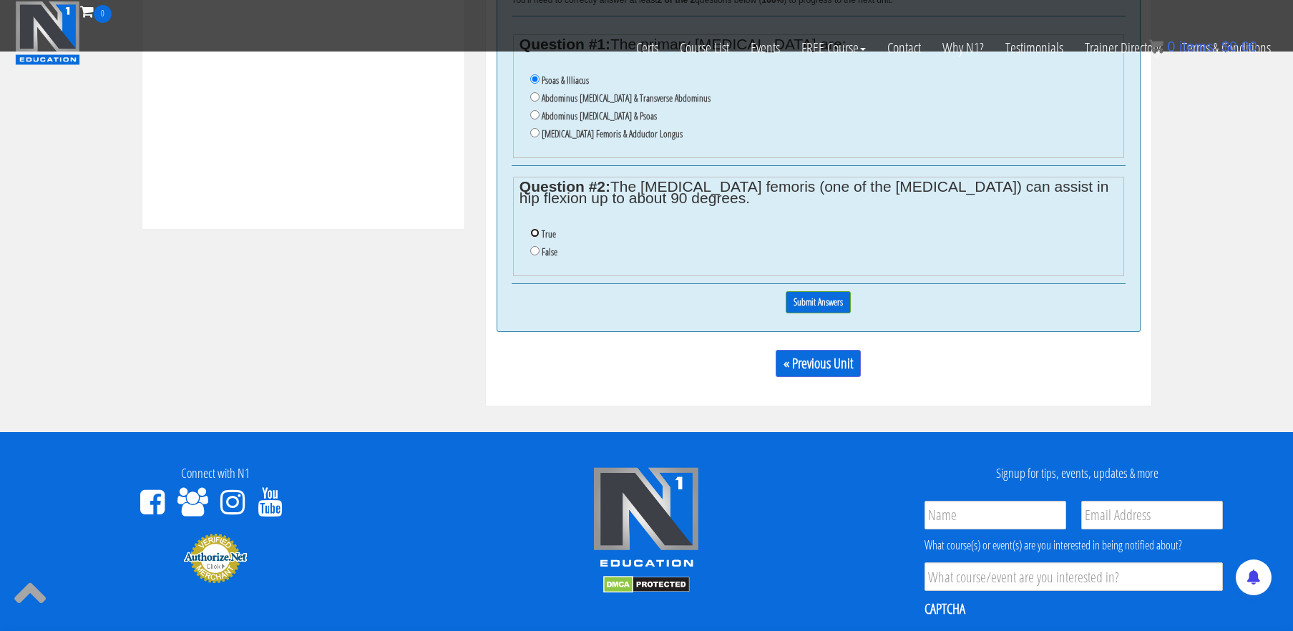
click at [536, 237] on input "True" at bounding box center [534, 232] width 9 height 9
radio input "true"
click at [838, 301] on input "Submit Answers" at bounding box center [818, 302] width 65 height 22
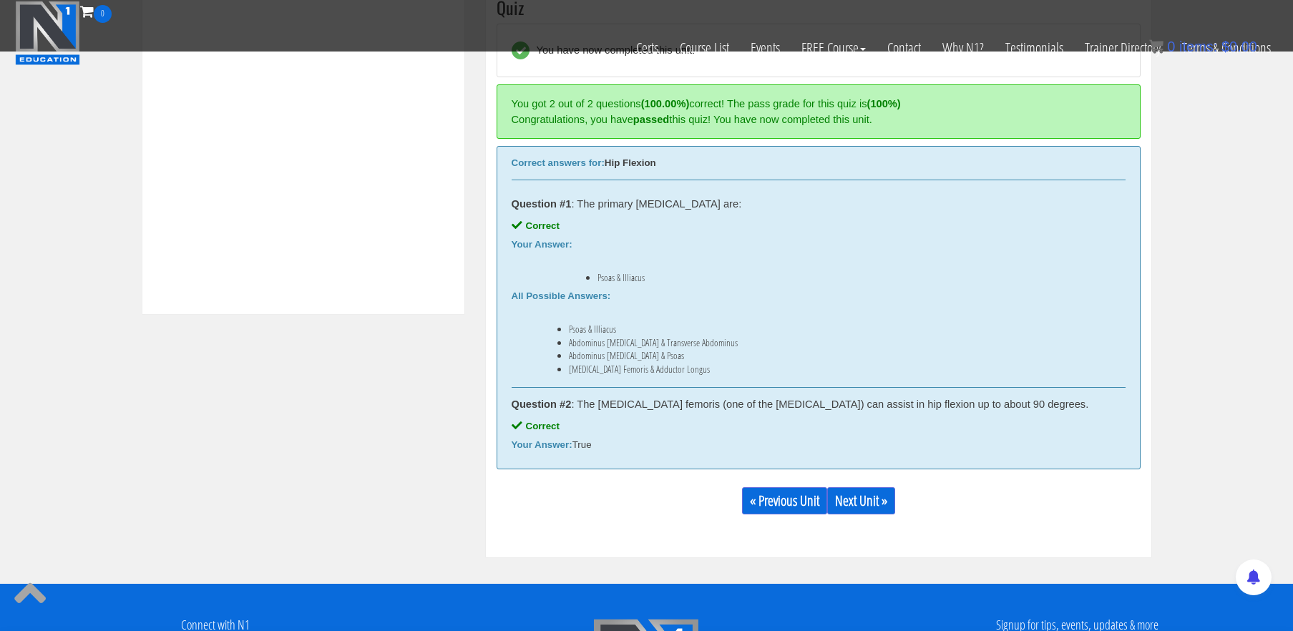
scroll to position [543, 0]
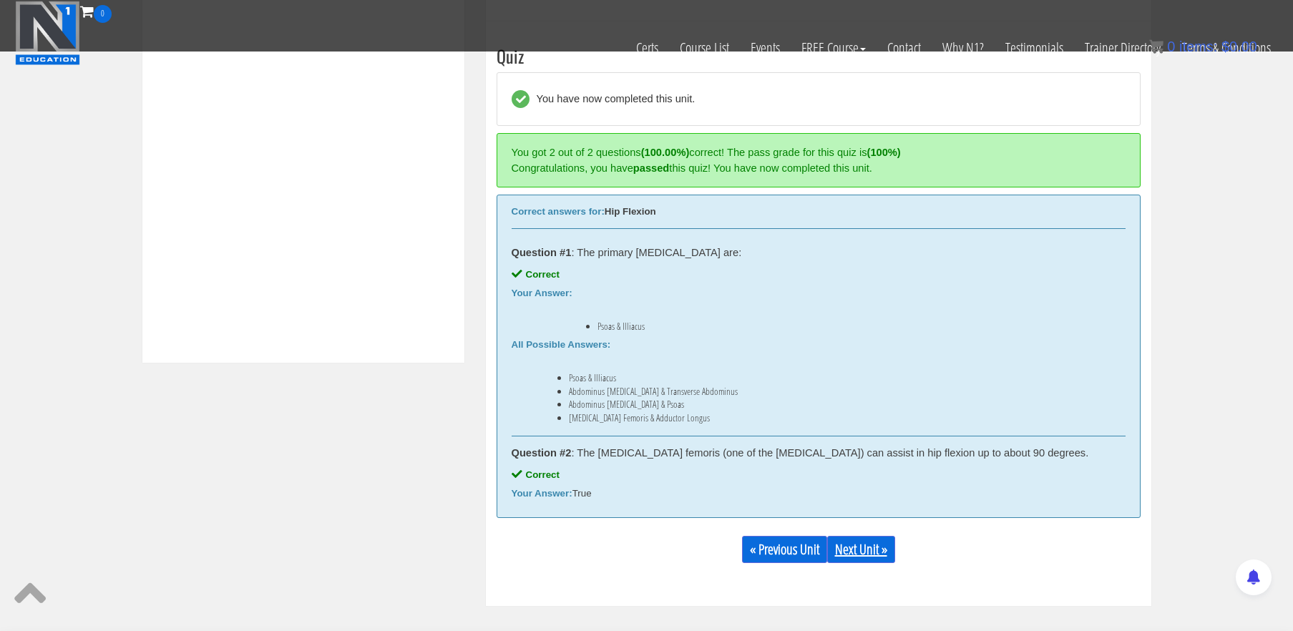
click at [867, 548] on link "Next Unit »" at bounding box center [861, 549] width 68 height 27
